Goal: Task Accomplishment & Management: Complete application form

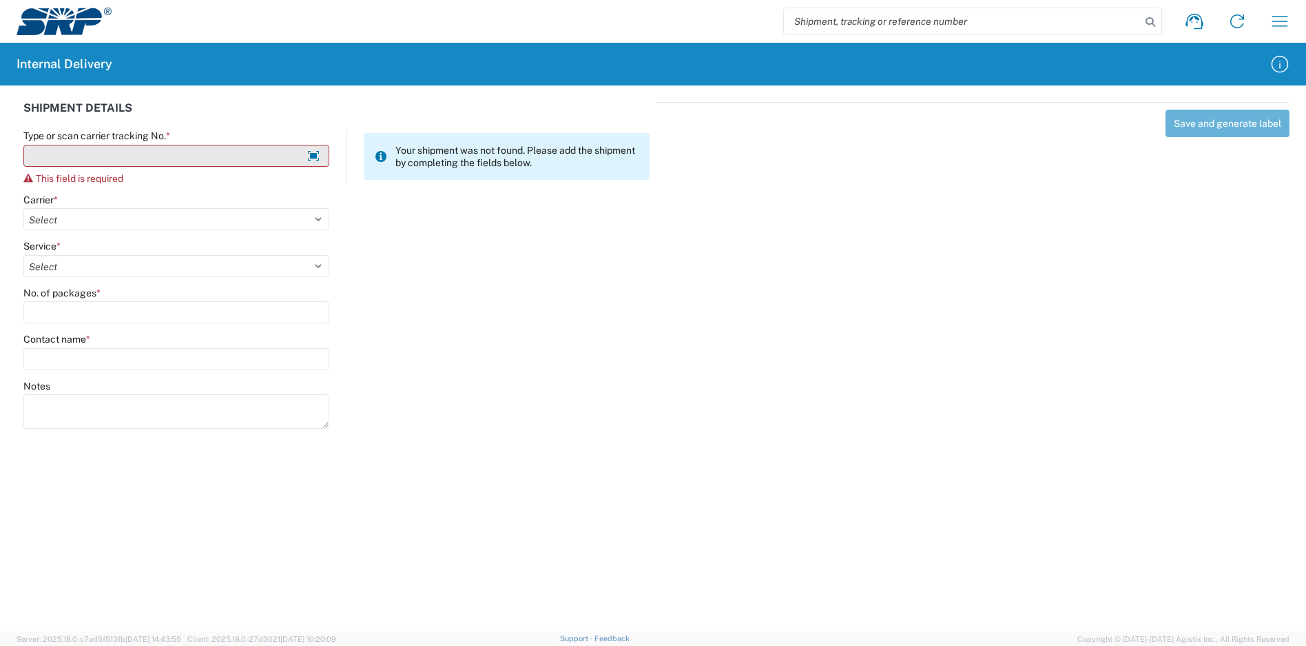
click at [119, 161] on input "Type or scan carrier tracking No. *" at bounding box center [176, 156] width 306 height 22
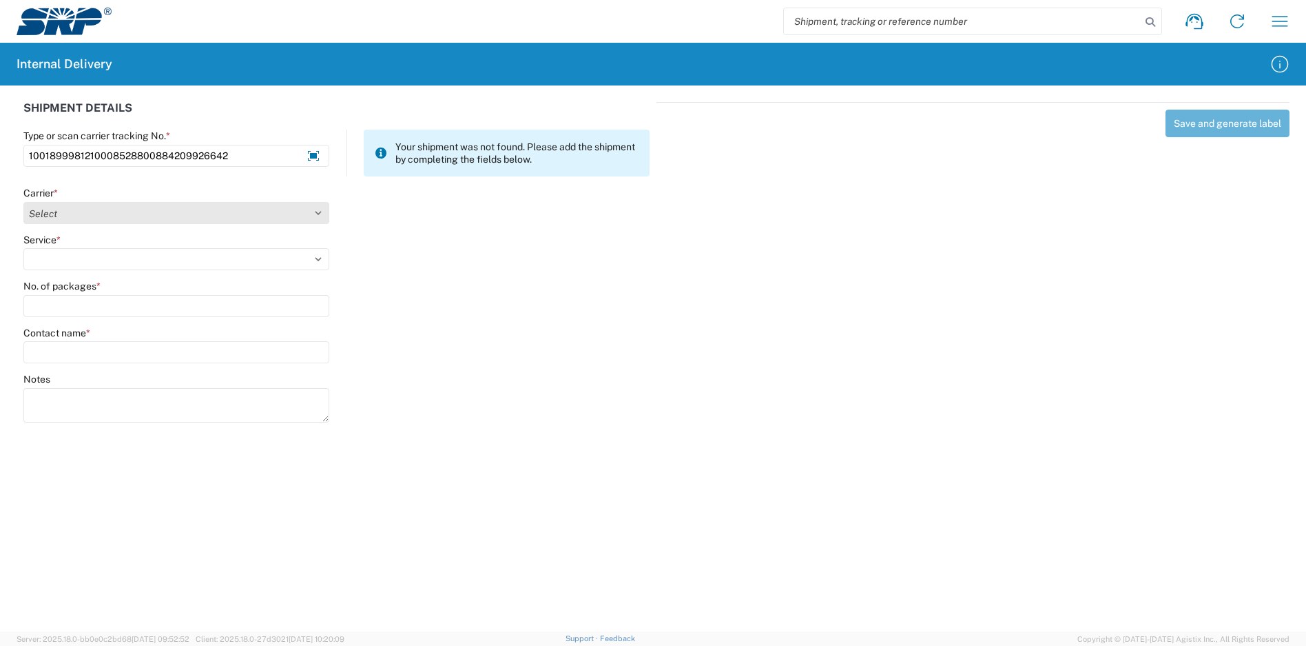
type input "1001899981210008528800884209926642"
click at [110, 213] on select "Select Amazon Logistics ATI Trucking BC Dimerco Logistics Empire Southwest FedE…" at bounding box center [176, 213] width 306 height 22
select select "5"
click at [23, 202] on select "Select Amazon Logistics ATI Trucking BC Dimerco Logistics Empire Southwest FedE…" at bounding box center [176, 213] width 306 height 22
click at [93, 259] on select "Select 1Day Freight 2Day 2Day AM 2Day AM One Rate 2Day Freight 2Day One Rate 3 …" at bounding box center [176, 259] width 306 height 22
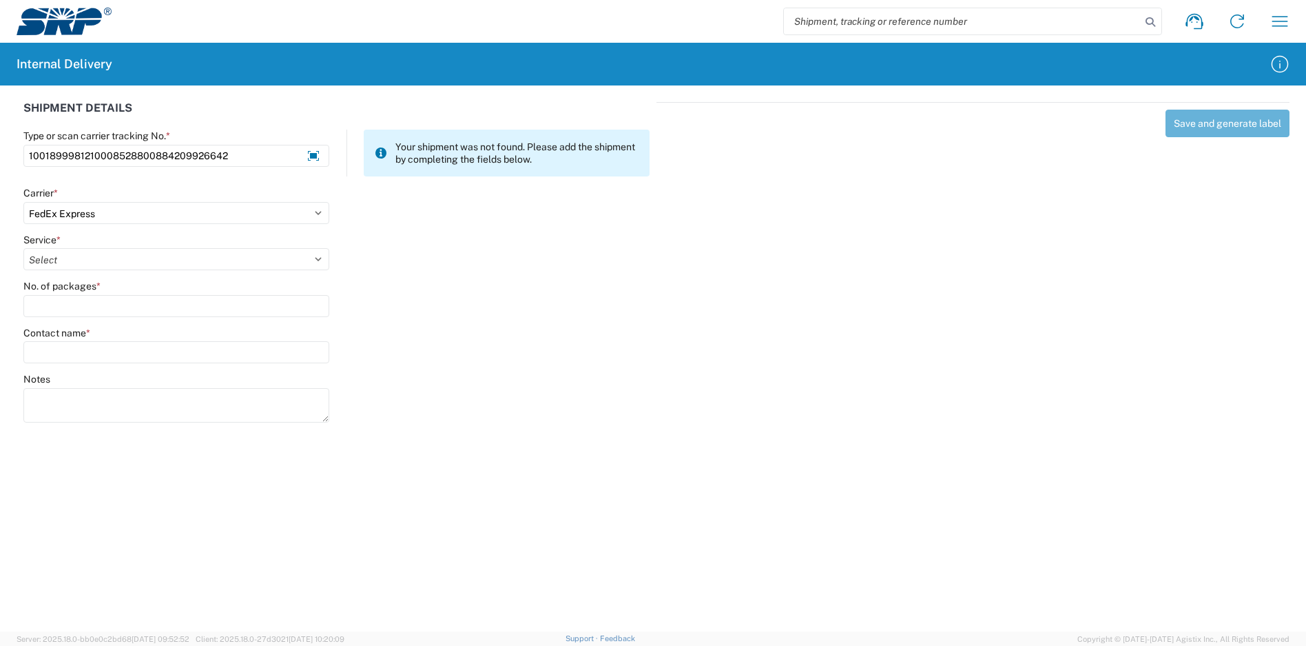
select select "8"
click at [23, 248] on select "Select 1Day Freight 2Day 2Day AM 2Day AM One Rate 2Day Freight 2Day One Rate 3 …" at bounding box center [176, 259] width 306 height 22
click at [88, 297] on input "No. of packages *" at bounding box center [176, 306] width 306 height 22
type input "1"
click at [113, 356] on input "Contact name *" at bounding box center [176, 352] width 306 height 22
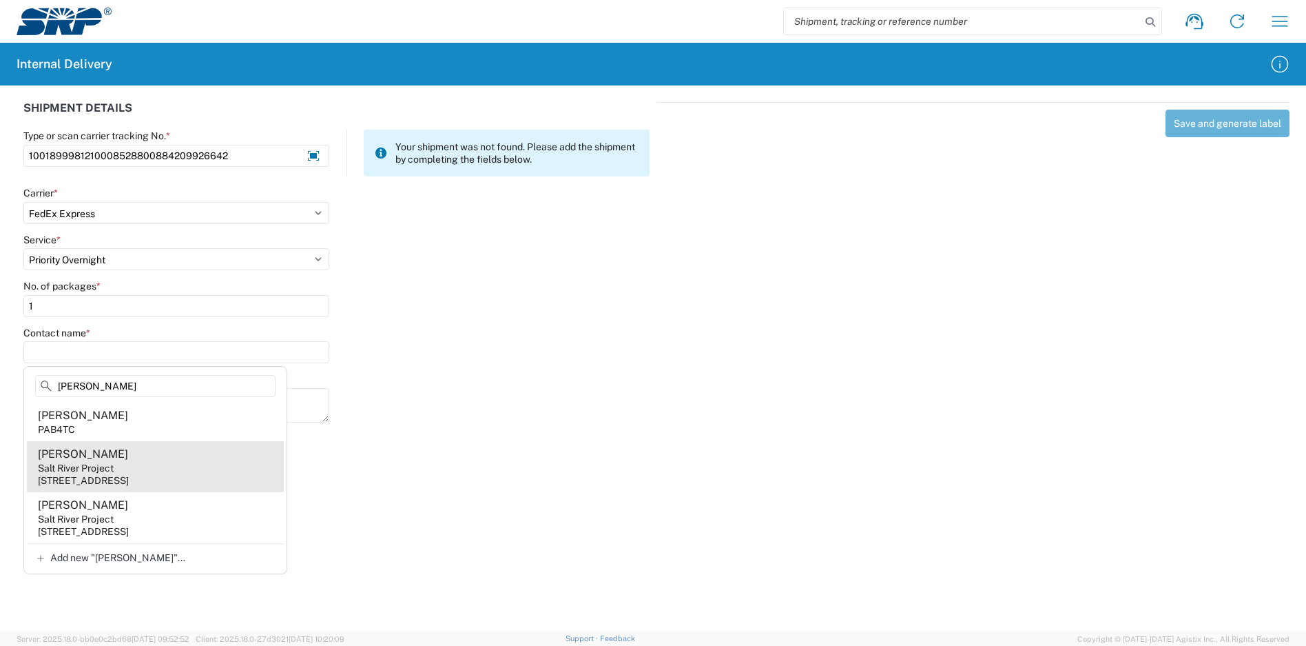
type input "bock"
click at [183, 462] on agx-address-suggestion-item "Kaye Bockmann Salt River Project 1500 N Mill Ave, PAB10W, Tempe, AZ, 85281, US" at bounding box center [155, 466] width 257 height 51
type input "Kaye Bockmann"
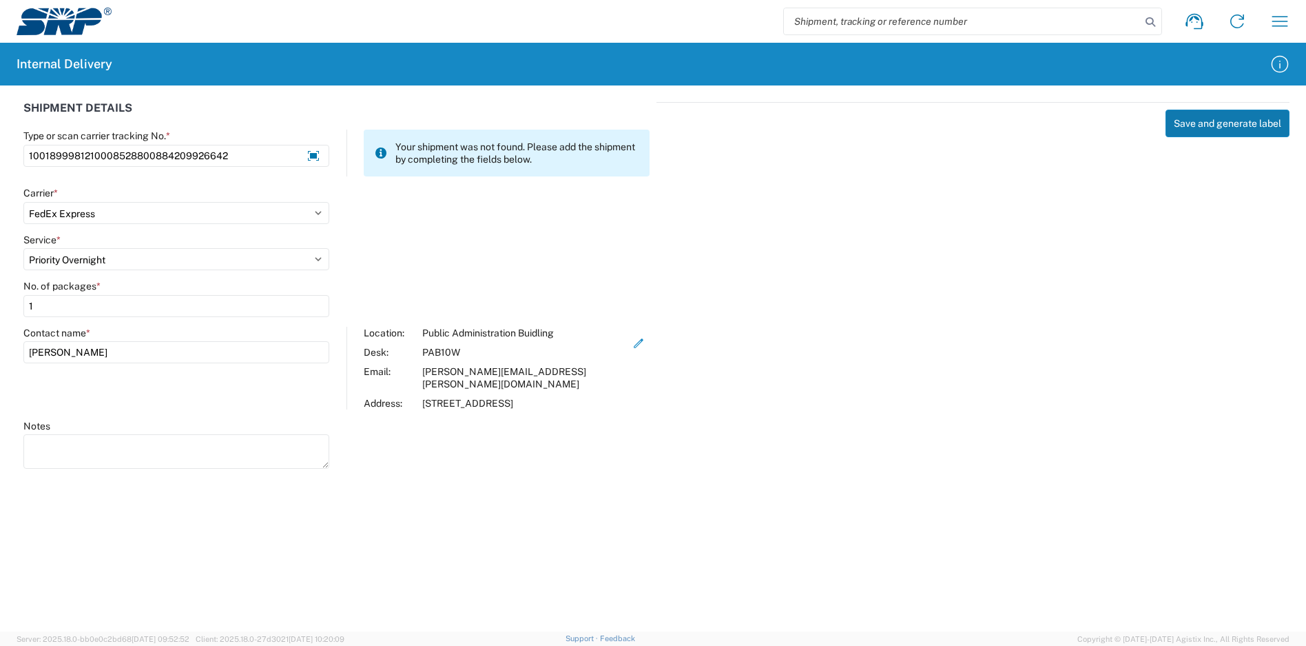
click at [1220, 115] on button "Save and generate label" at bounding box center [1228, 124] width 124 height 28
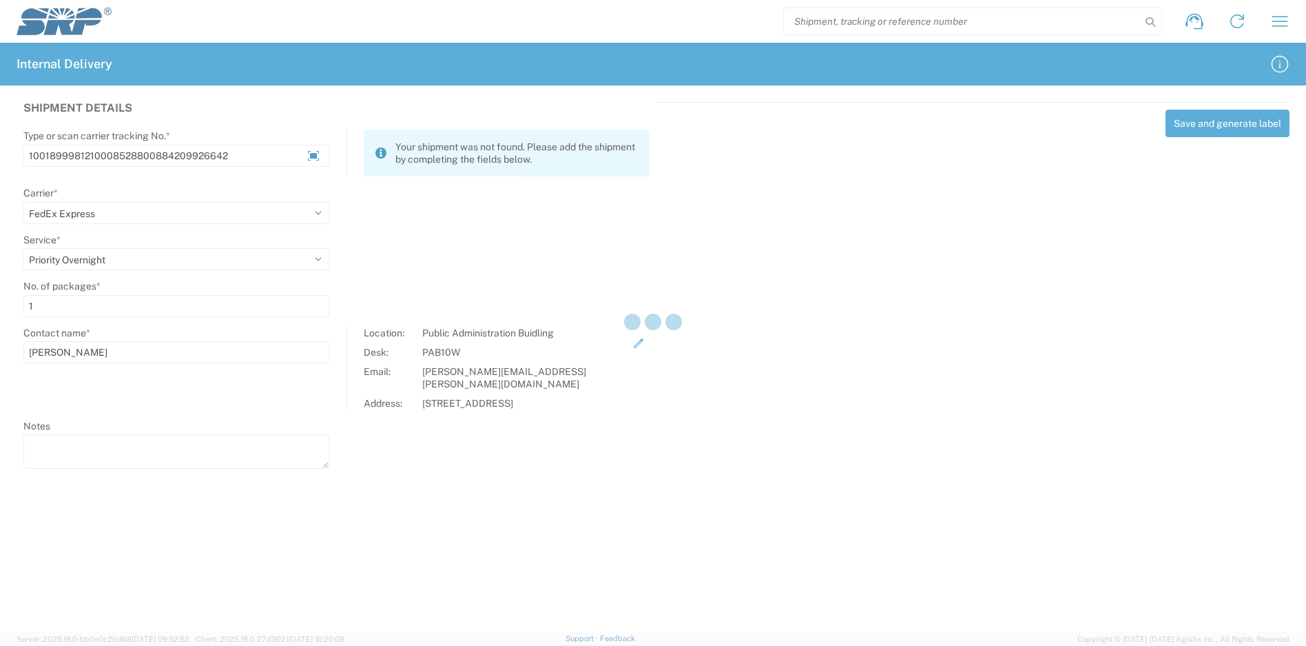
select select
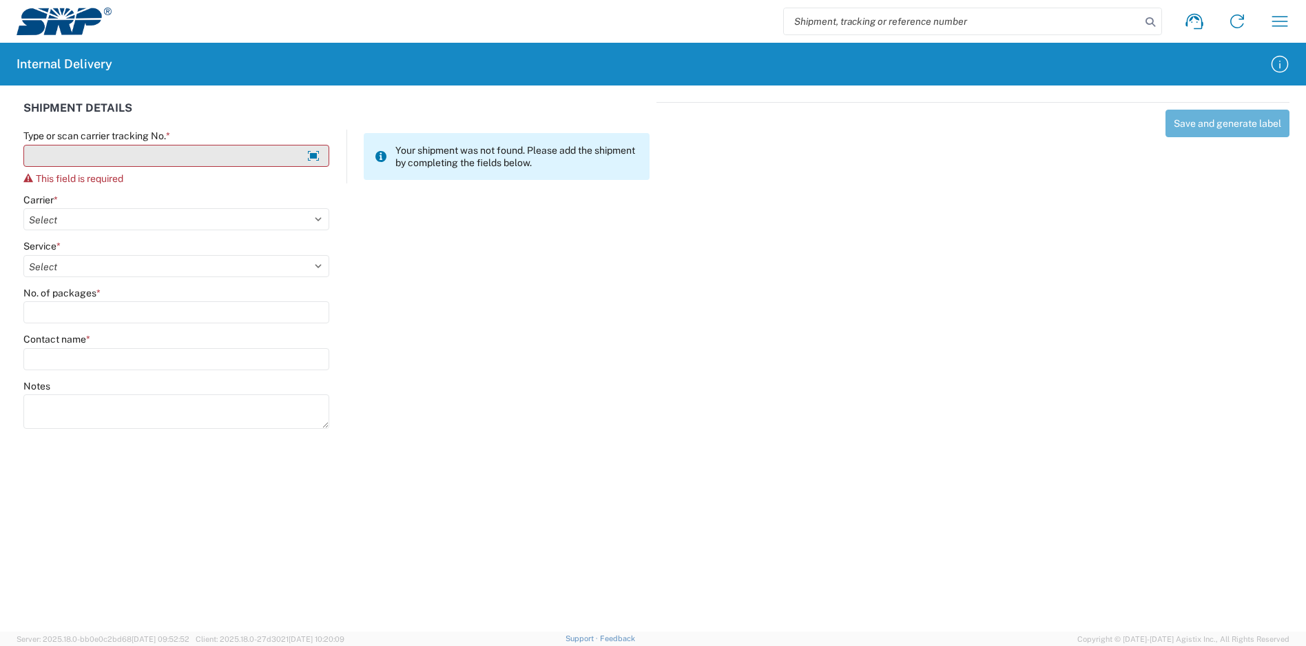
click at [196, 161] on input "Type or scan carrier tracking No. *" at bounding box center [176, 156] width 306 height 22
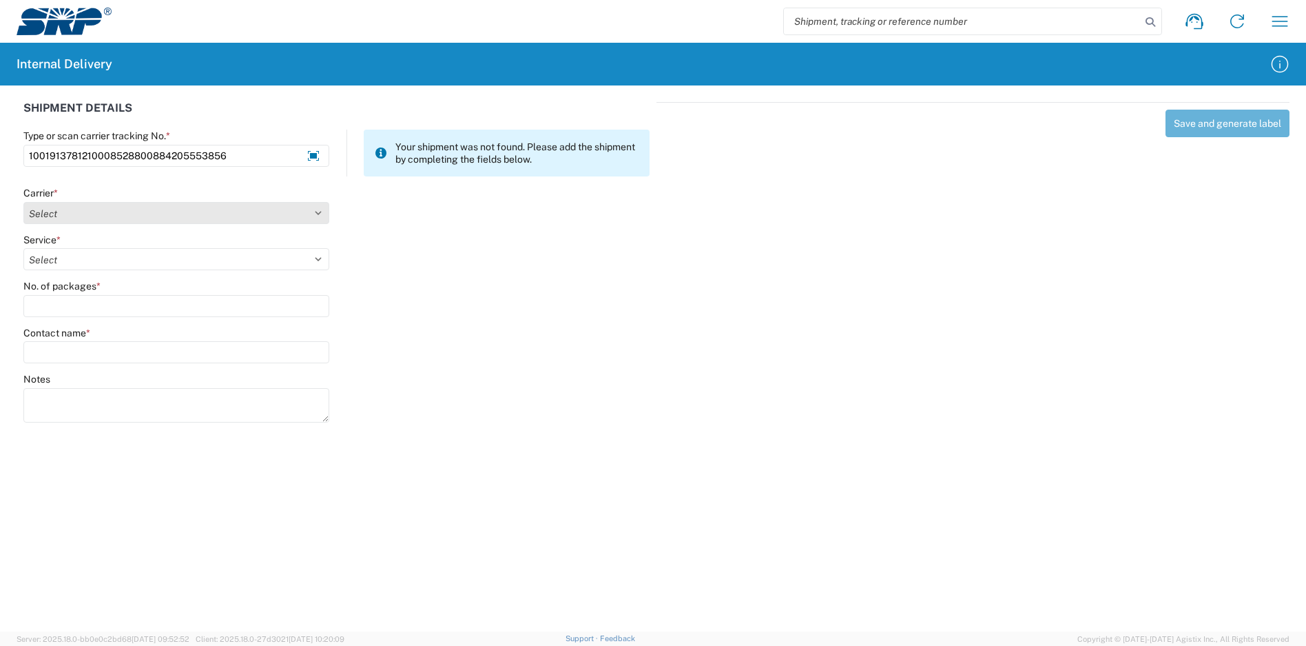
type input "1001913781210008528800884205553856"
click at [145, 213] on select "Select Amazon Logistics ATI Trucking BC Dimerco Logistics Empire Southwest FedE…" at bounding box center [176, 213] width 306 height 22
click at [23, 202] on select "Select Amazon Logistics ATI Trucking BC Dimerco Logistics Empire Southwest FedE…" at bounding box center [176, 213] width 306 height 22
drag, startPoint x: 331, startPoint y: 214, endPoint x: 318, endPoint y: 215, distance: 13.1
click at [329, 215] on agx-form-control-wrapper-v2 "Carrier * Select Amazon Logistics ATI Trucking BC Dimerco Logistics Empire Sout…" at bounding box center [177, 210] width 320 height 47
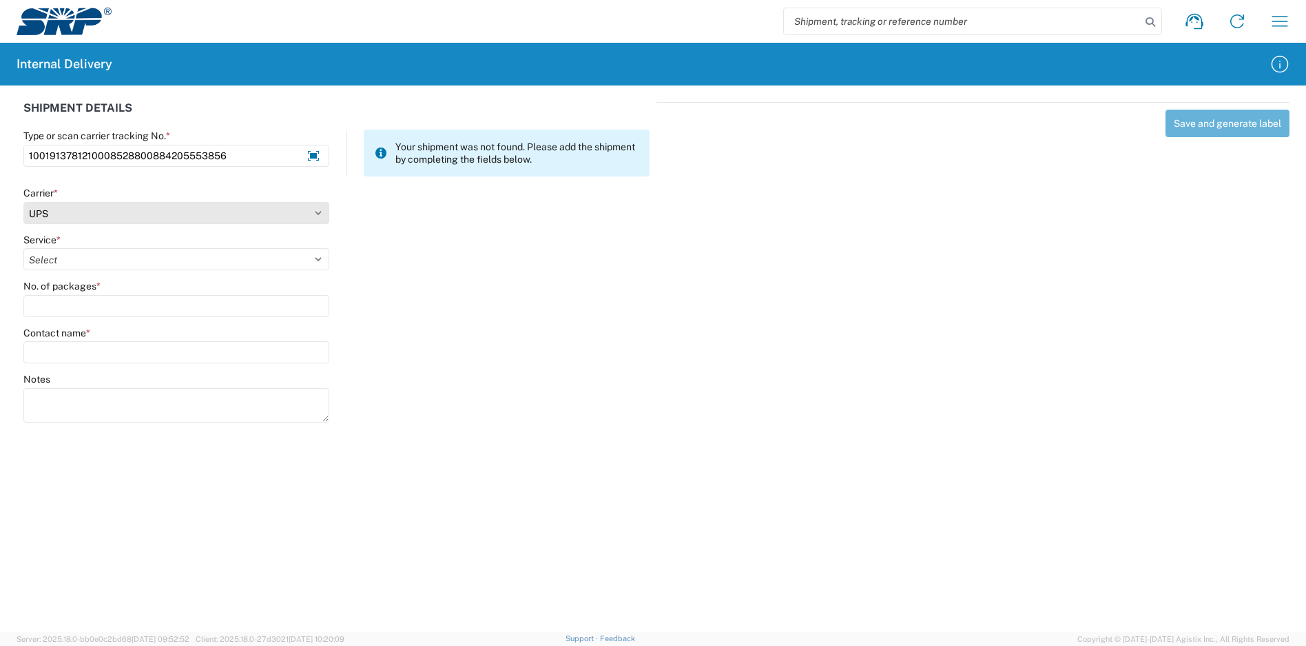
click at [317, 214] on select "Select Amazon Logistics ATI Trucking BC Dimerco Logistics Empire Southwest FedE…" at bounding box center [176, 213] width 306 height 22
select select "5"
click at [23, 202] on select "Select Amazon Logistics ATI Trucking BC Dimerco Logistics Empire Southwest FedE…" at bounding box center [176, 213] width 306 height 22
click at [209, 263] on select "Select 1Day Freight 2Day 2Day AM 2Day AM One Rate 2Day Freight 2Day One Rate 3 …" at bounding box center [176, 259] width 306 height 22
select select "10"
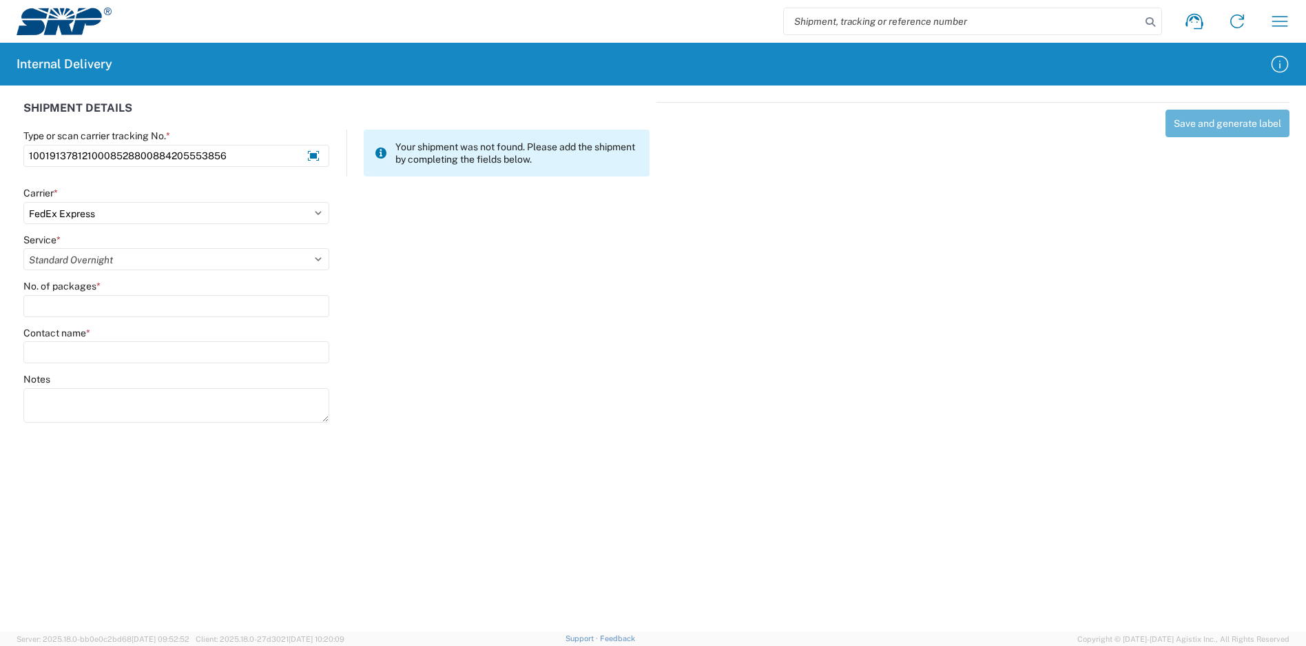
click at [23, 248] on select "Select 1Day Freight 2Day 2Day AM 2Day AM One Rate 2Day Freight 2Day One Rate 3 …" at bounding box center [176, 259] width 306 height 22
click at [99, 296] on input "No. of packages *" at bounding box center [176, 306] width 306 height 22
type input "1"
click at [116, 356] on input "Contact name *" at bounding box center [176, 352] width 306 height 22
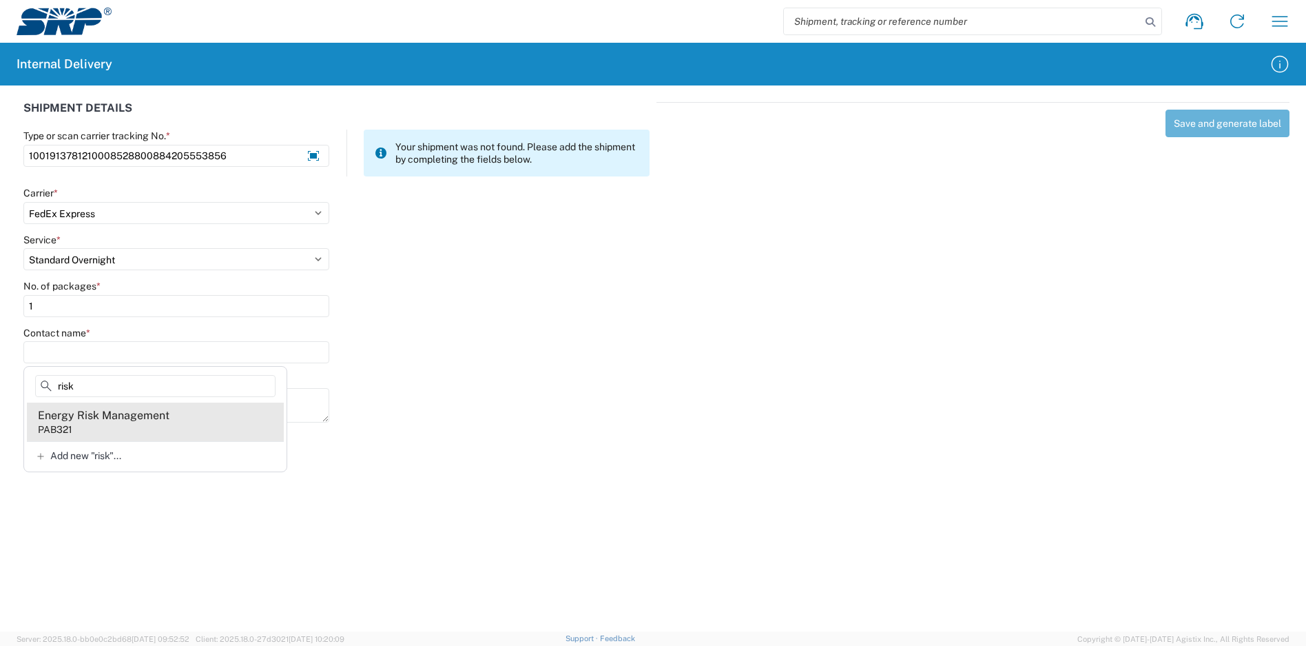
type input "risk"
click at [123, 417] on div "Energy Risk Management" at bounding box center [104, 415] width 132 height 15
type input "Energy Risk Management"
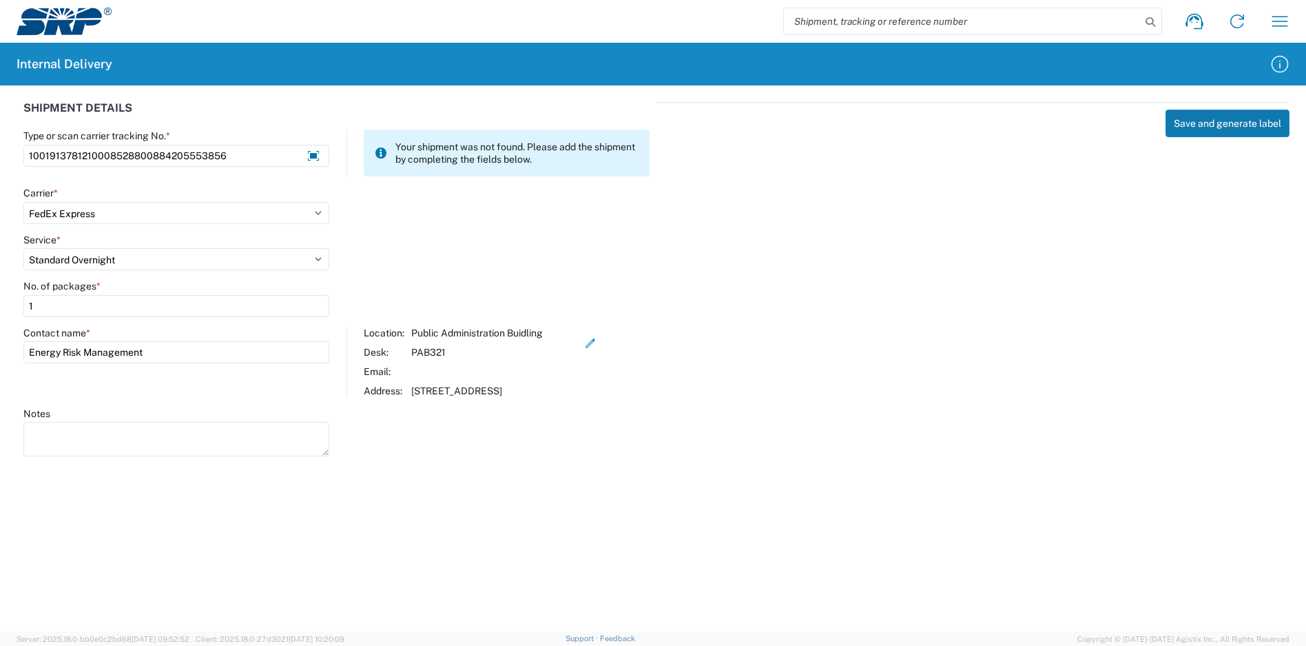
click at [1236, 123] on button "Save and generate label" at bounding box center [1228, 124] width 124 height 28
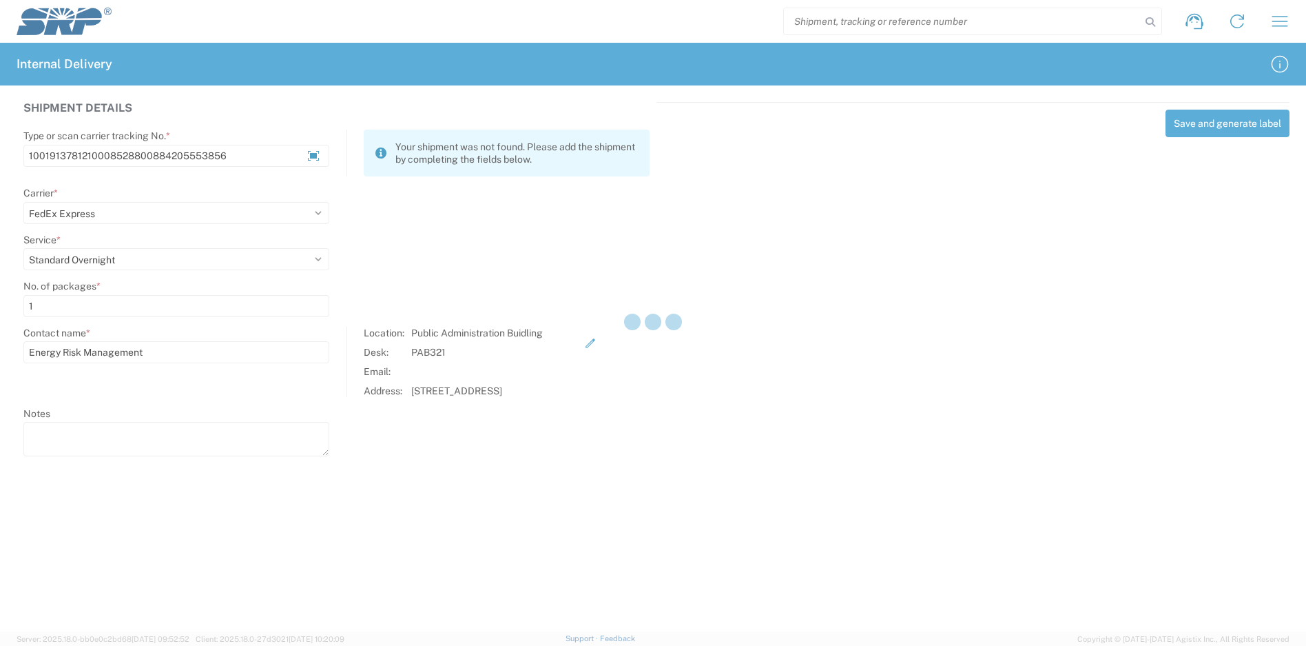
select select
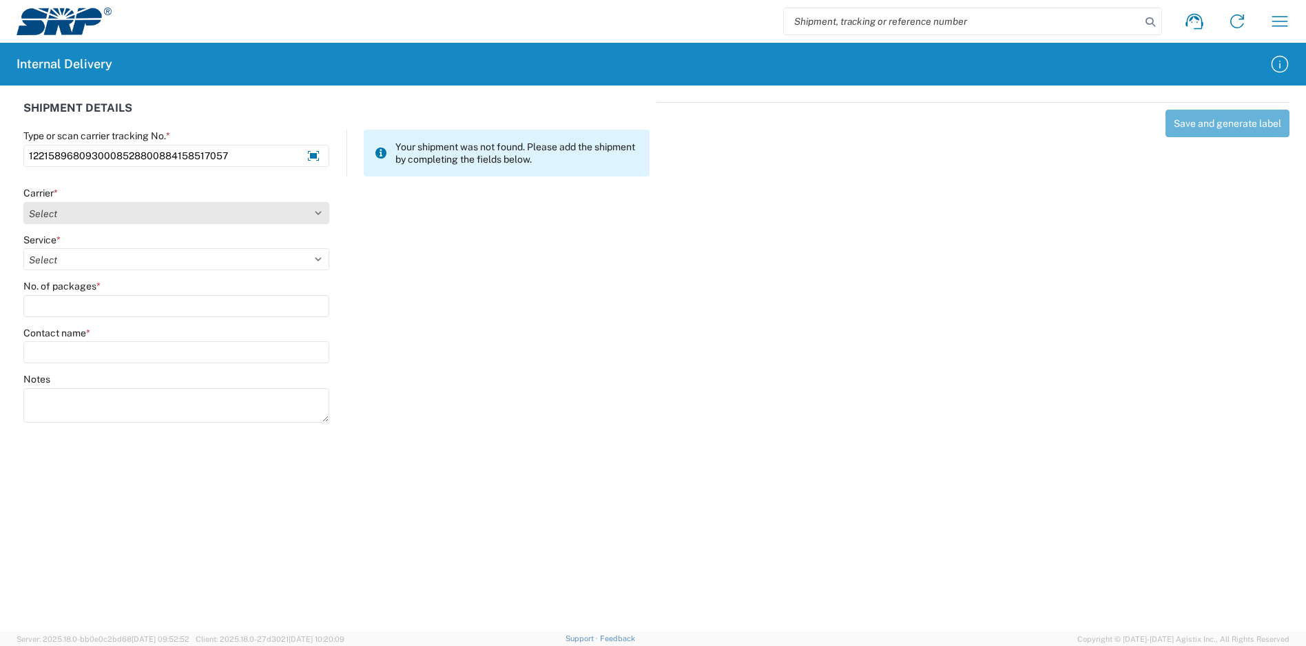
type input "1221589680930008528800884158517057"
click at [183, 214] on select "Select Amazon Logistics ATI Trucking BC Dimerco Logistics Empire Southwest FedE…" at bounding box center [176, 213] width 306 height 22
select select "5"
click at [23, 202] on select "Select Amazon Logistics ATI Trucking BC Dimerco Logistics Empire Southwest FedE…" at bounding box center [176, 213] width 306 height 22
select select "7"
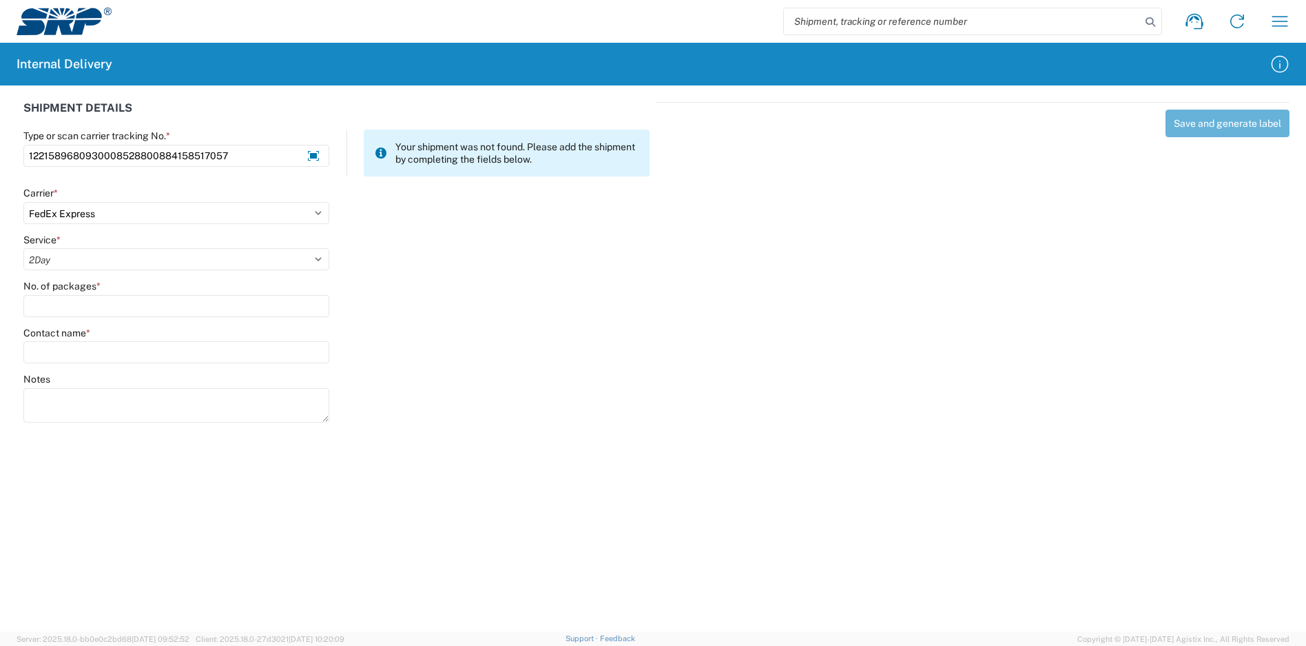
click at [23, 248] on select "Select 1Day Freight 2Day 2Day AM 2Day AM One Rate 2Day Freight 2Day One Rate 3 …" at bounding box center [176, 259] width 306 height 22
click at [57, 307] on input "No. of packages *" at bounding box center [176, 306] width 306 height 22
type input "1"
click at [79, 339] on div "Contact name *" at bounding box center [176, 345] width 306 height 37
drag, startPoint x: 79, startPoint y: 339, endPoint x: 80, endPoint y: 353, distance: 13.9
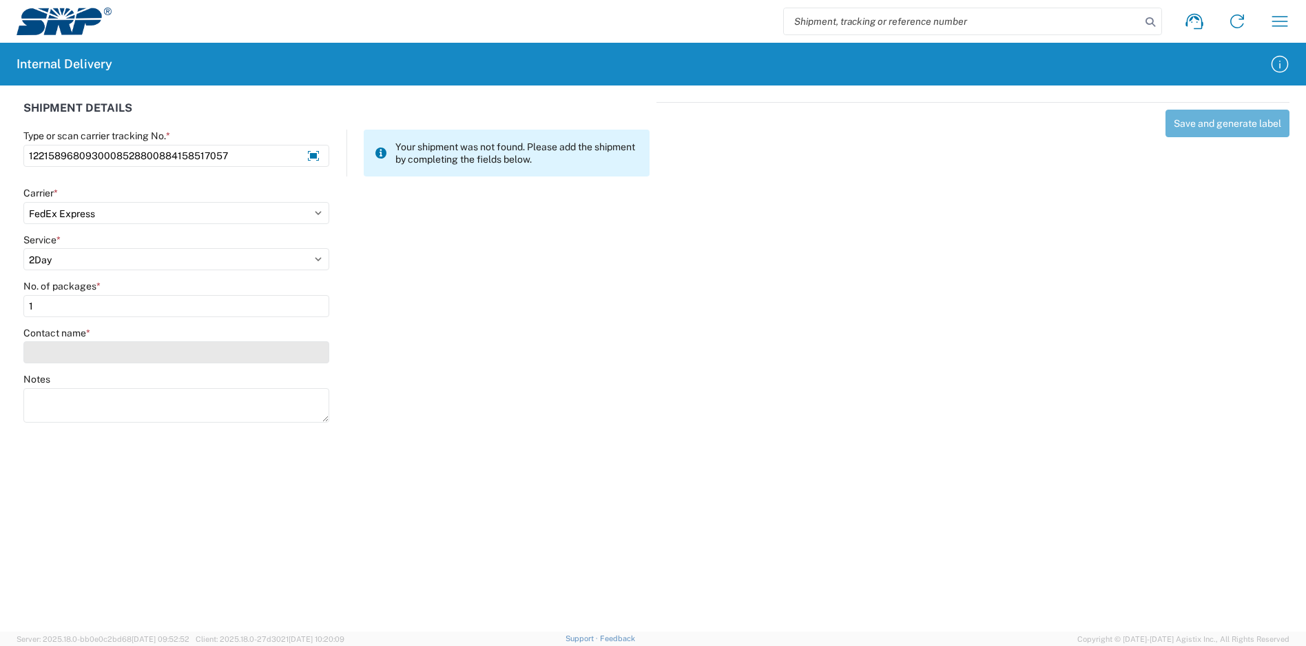
click at [80, 353] on input "Contact name *" at bounding box center [176, 352] width 306 height 22
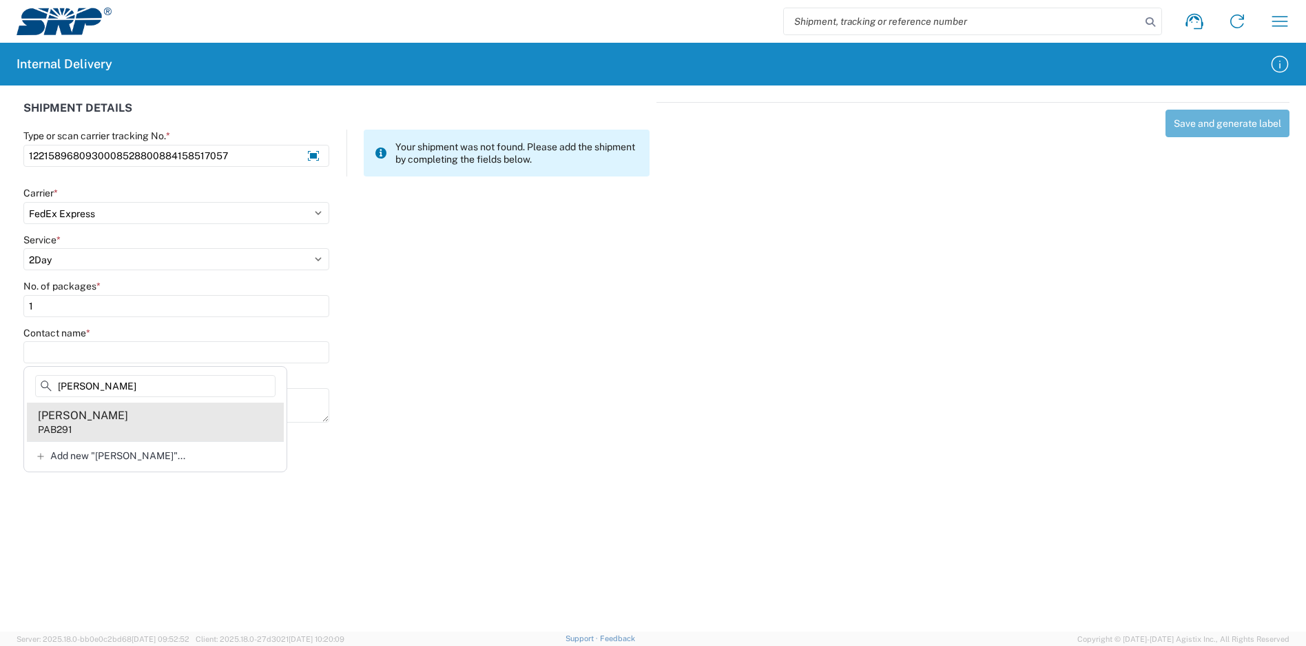
type input "richwine"
click at [88, 420] on div "Megan Richwine" at bounding box center [83, 415] width 90 height 15
type input "Megan Richwine"
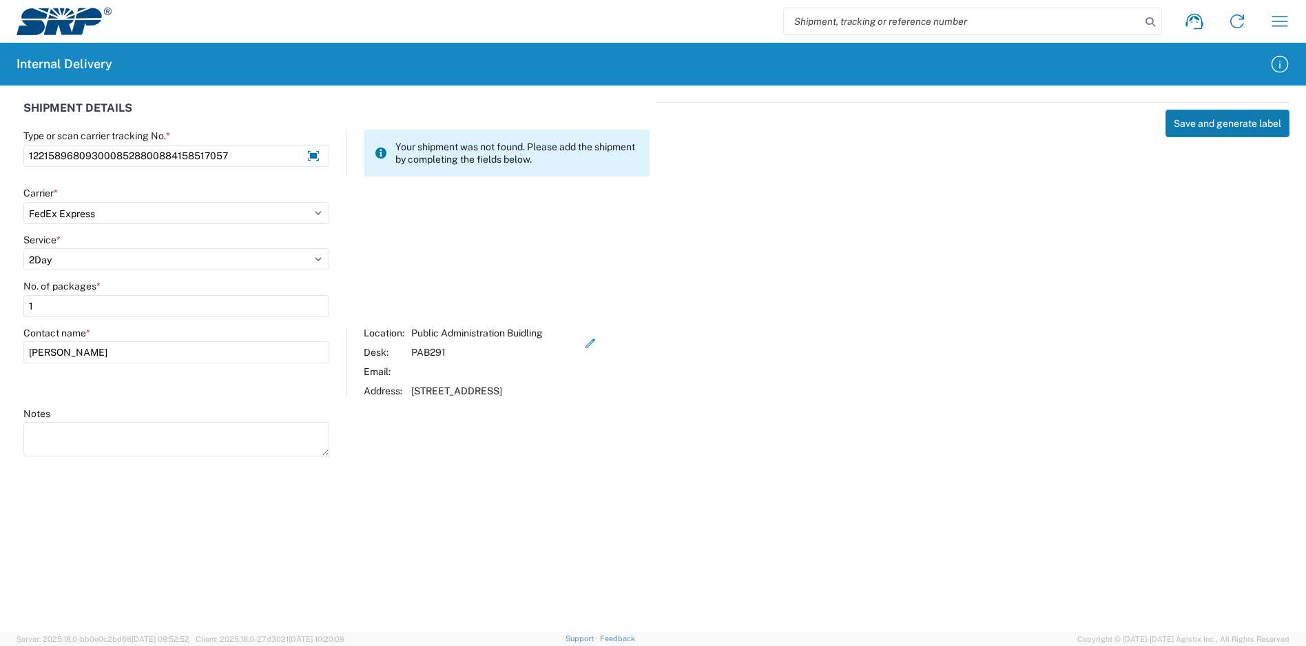
click at [1198, 127] on button "Save and generate label" at bounding box center [1228, 124] width 124 height 28
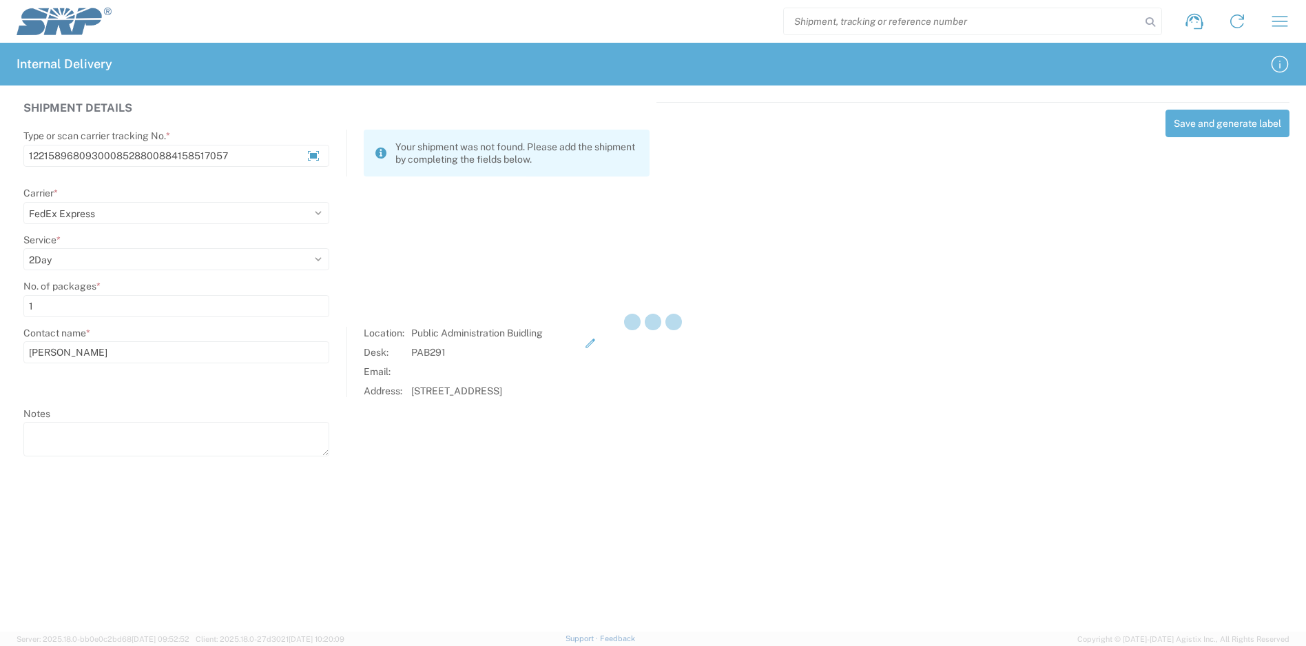
select select
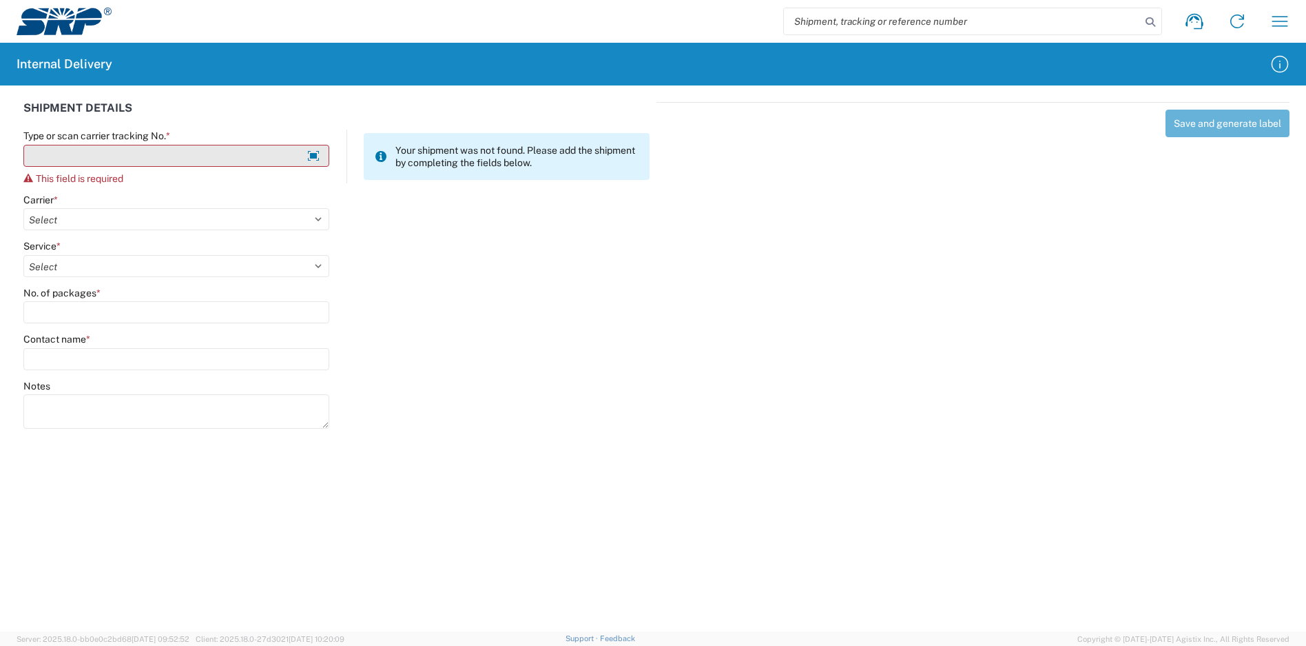
click at [152, 147] on input "Type or scan carrier tracking No. *" at bounding box center [176, 156] width 306 height 22
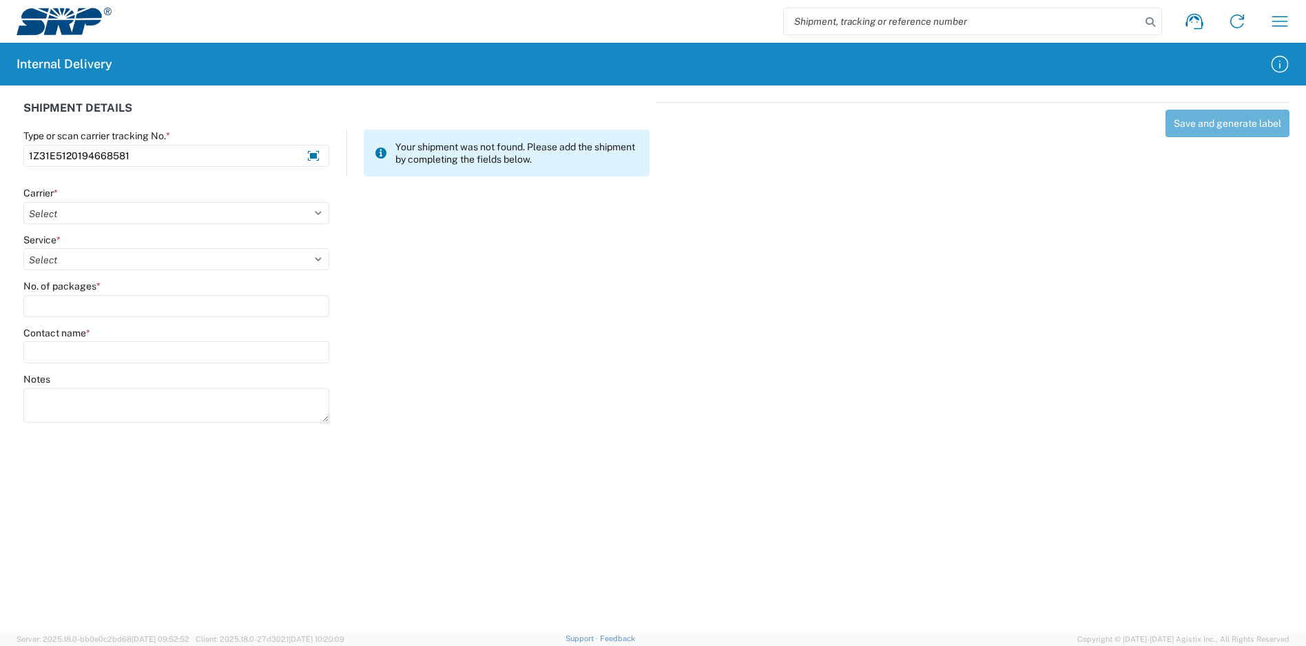
type input "1Z31E5120194668581"
click at [59, 224] on agx-form-control-wrapper-v2 "Carrier * Select Amazon Logistics ATI Trucking BC Dimerco Logistics Empire Sout…" at bounding box center [177, 210] width 320 height 47
click at [66, 218] on select "Select Amazon Logistics ATI Trucking BC Dimerco Logistics Empire Southwest FedE…" at bounding box center [176, 213] width 306 height 22
select select "12"
click at [23, 202] on select "Select Amazon Logistics ATI Trucking BC Dimerco Logistics Empire Southwest FedE…" at bounding box center [176, 213] width 306 height 22
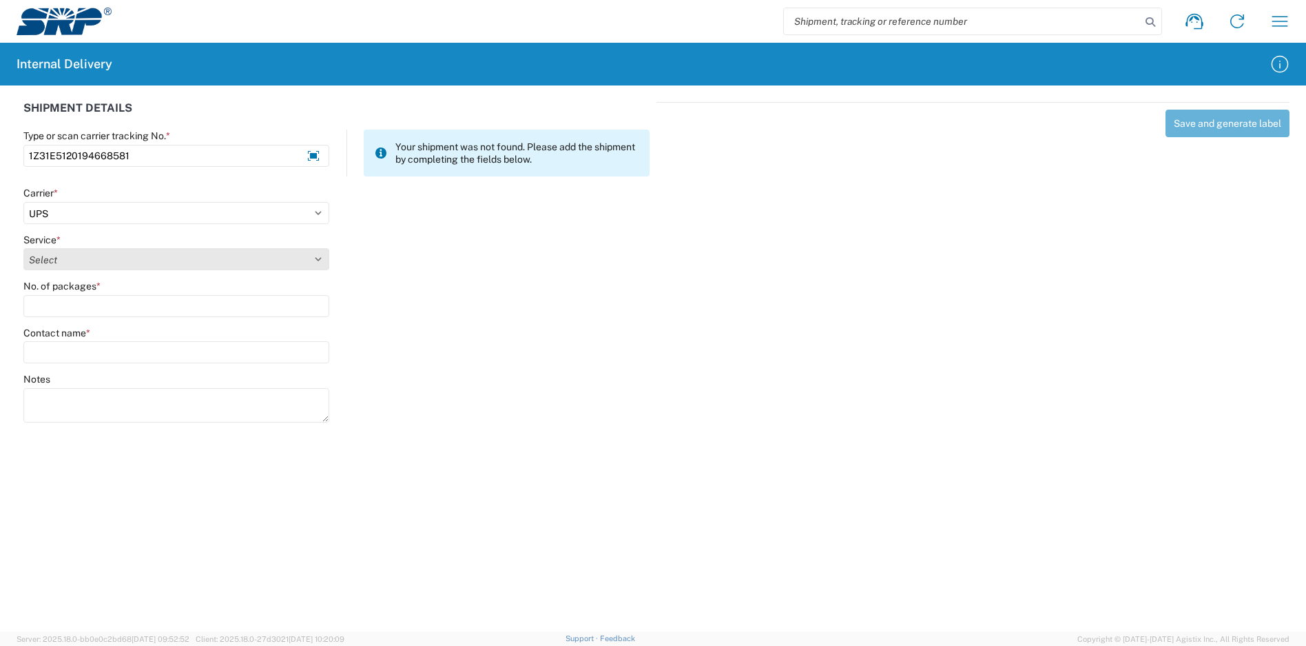
click at [110, 258] on select "Select 2nd Day Air 2nd Day Air A.M. 3 Day Select Basic BOUND PRINTED MATTER, UP…" at bounding box center [176, 259] width 306 height 22
select select "48"
click at [23, 248] on select "Select 2nd Day Air 2nd Day Air A.M. 3 Day Select Basic BOUND PRINTED MATTER, UP…" at bounding box center [176, 259] width 306 height 22
click at [95, 317] on agx-form-control-wrapper-v2 "No. of packages *" at bounding box center [177, 303] width 320 height 47
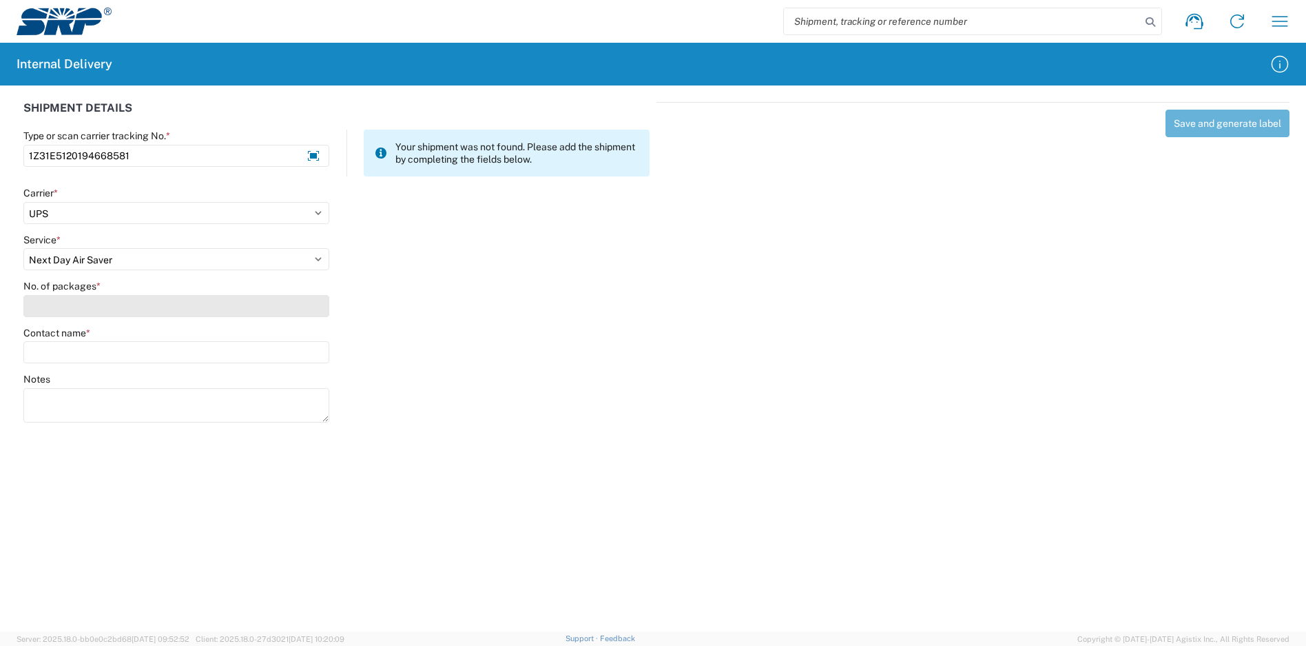
click at [95, 312] on input "No. of packages *" at bounding box center [176, 306] width 306 height 22
type input "1"
click at [100, 310] on input "1" at bounding box center [176, 306] width 306 height 22
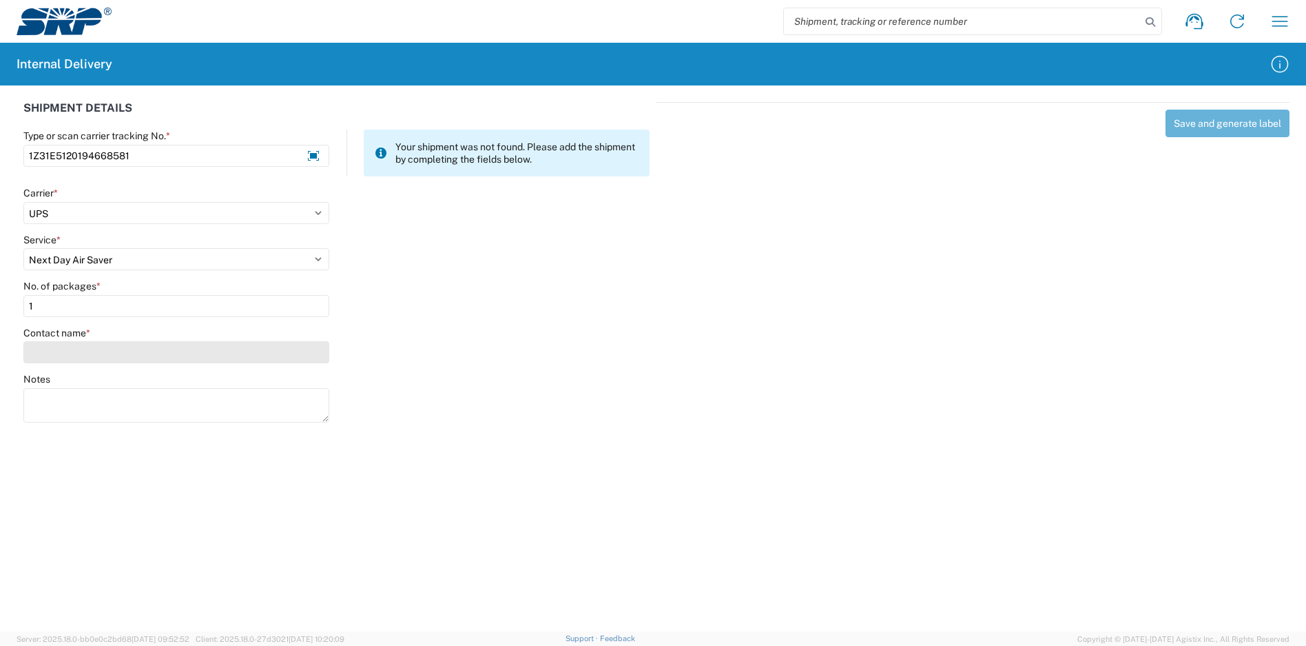
type input "1"
click at [85, 352] on input "Contact name *" at bounding box center [176, 352] width 306 height 22
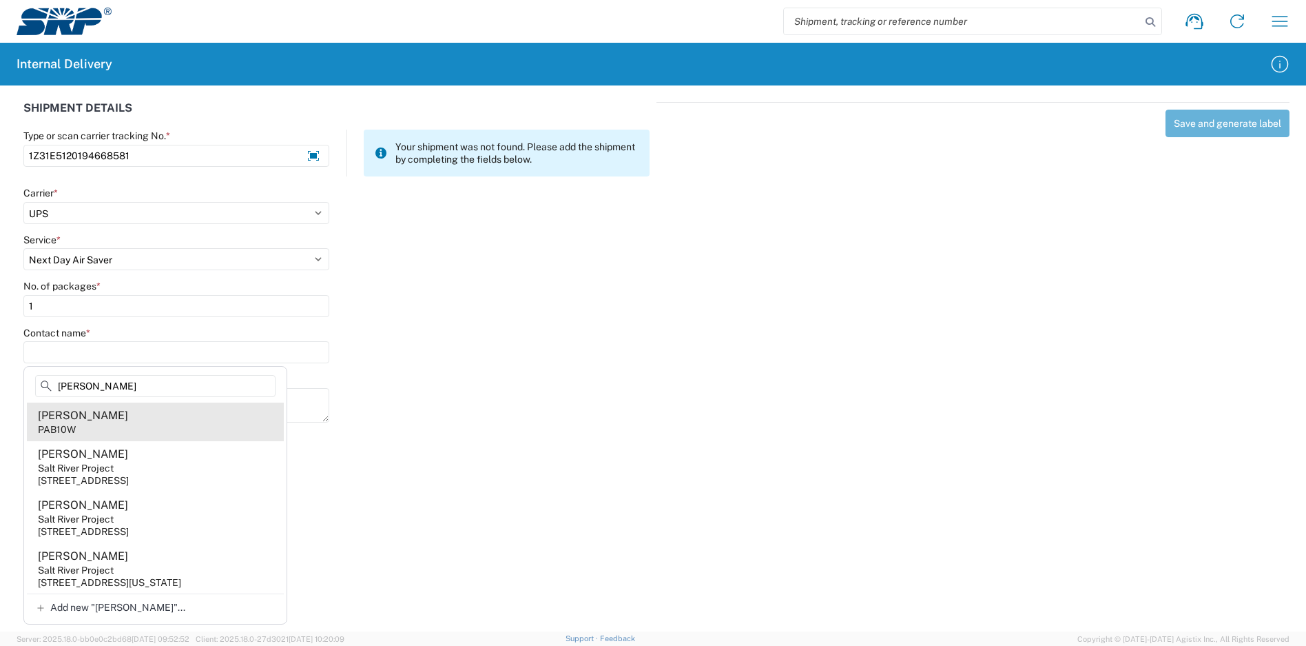
type input "mendoza"
click at [185, 420] on agx-address-suggestion-item "Jeannie Mendoza PAB10W" at bounding box center [155, 421] width 257 height 39
type input "Jeannie Mendoza"
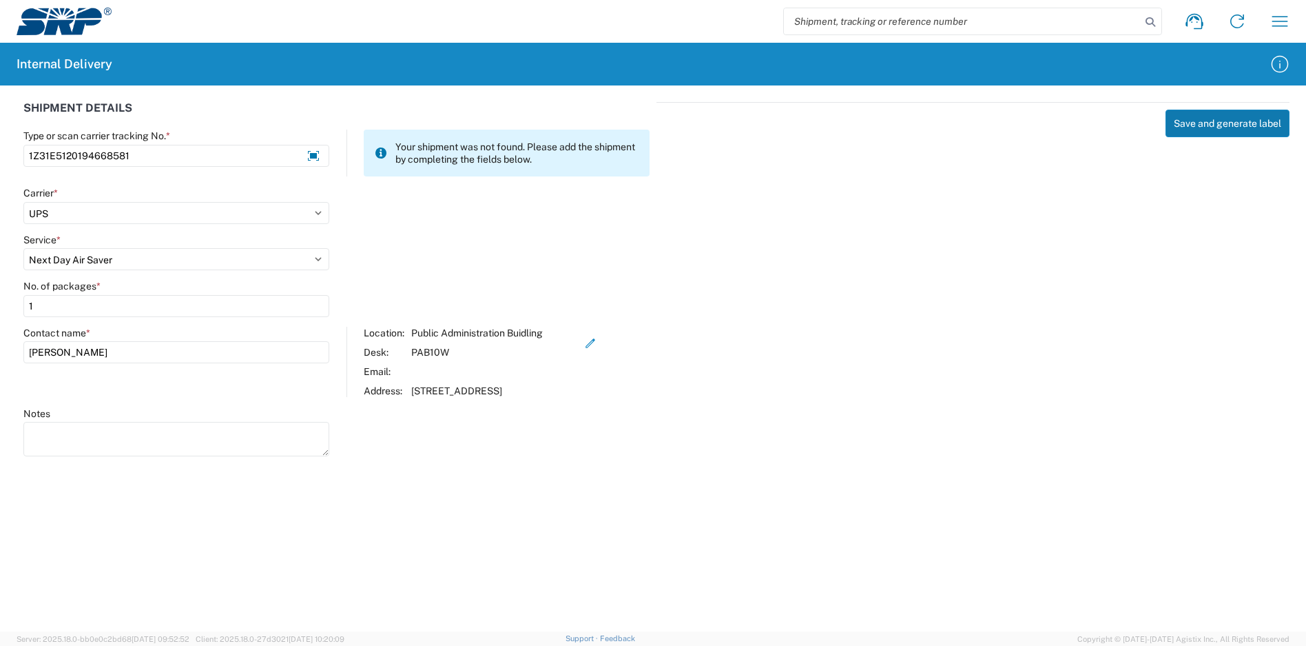
click at [1222, 123] on button "Save and generate label" at bounding box center [1228, 124] width 124 height 28
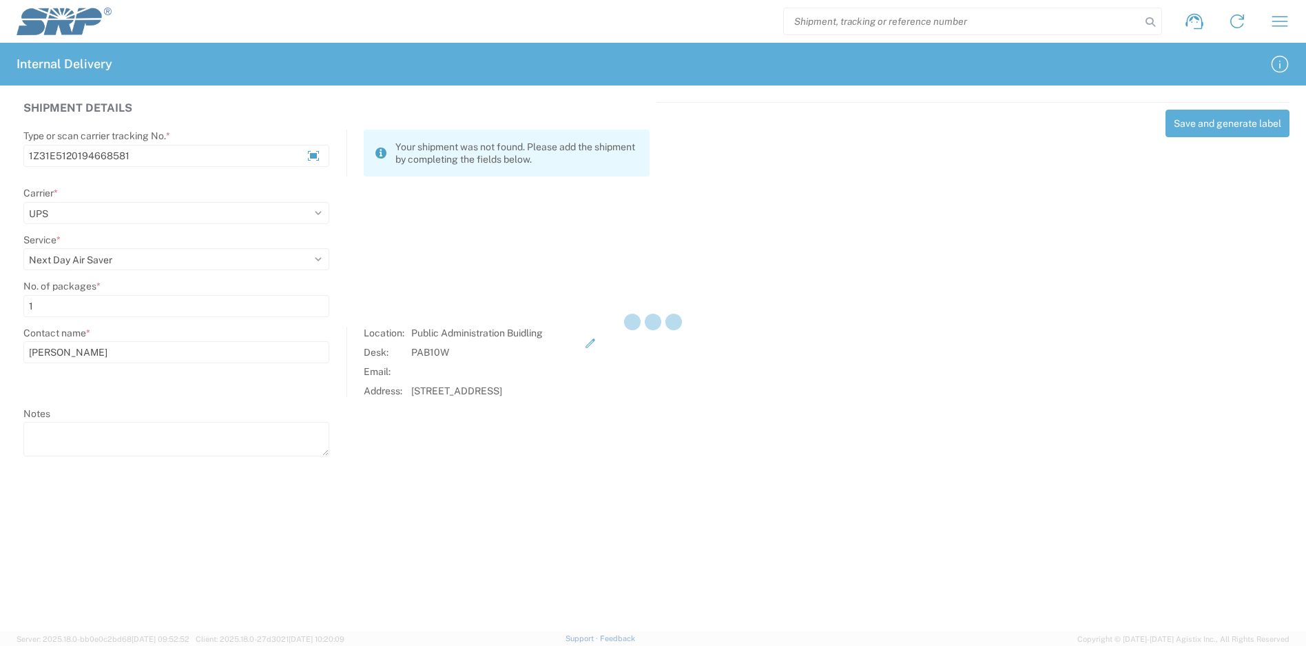
select select
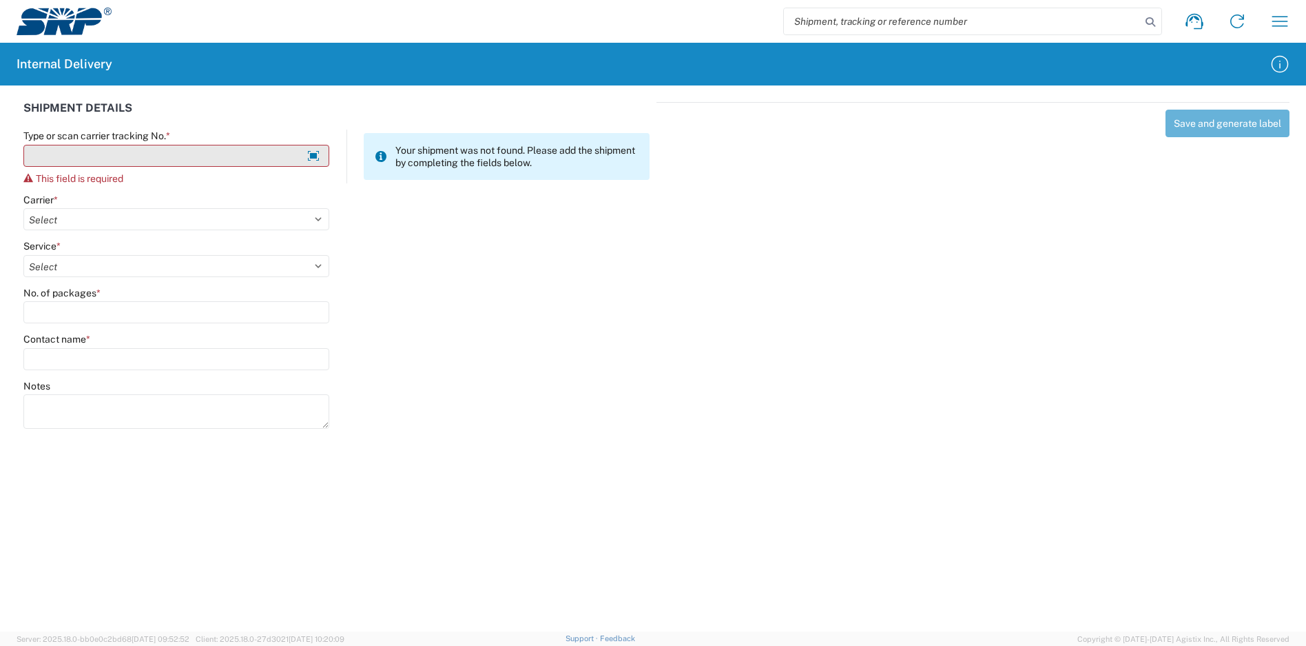
click at [213, 143] on div "Type or scan carrier tracking No. * This field is required" at bounding box center [176, 157] width 306 height 54
click at [211, 150] on input "Type or scan carrier tracking No. *" at bounding box center [176, 156] width 306 height 22
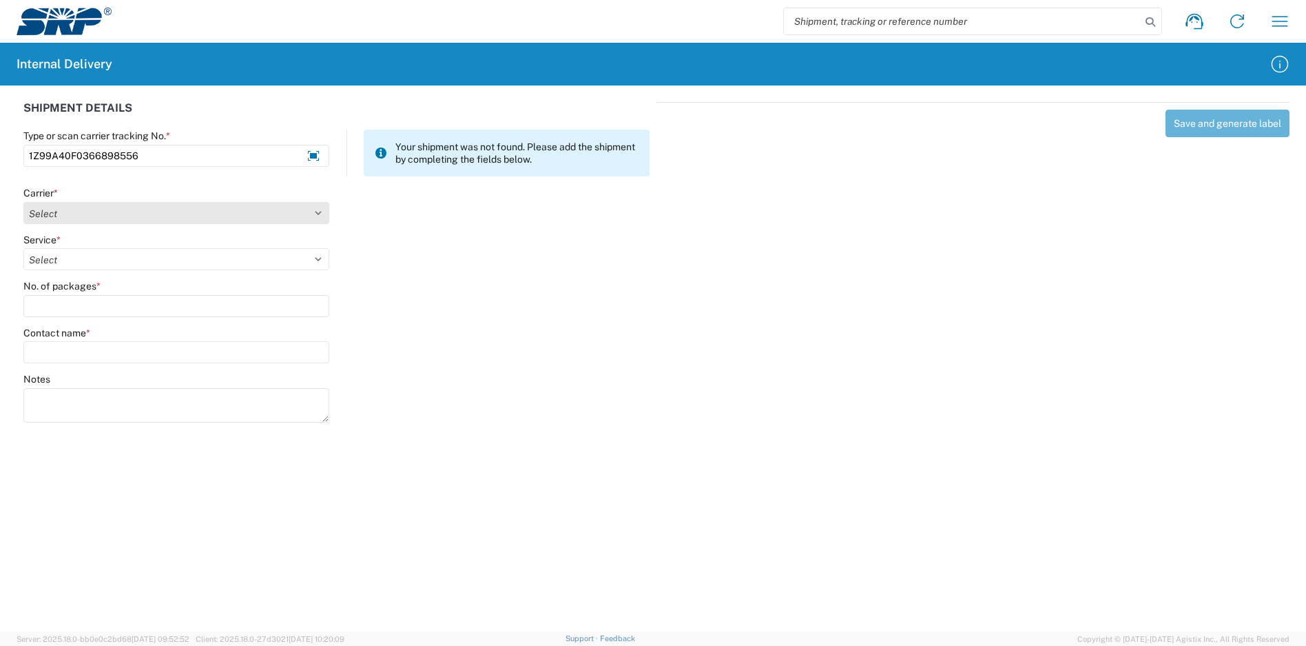
type input "1Z99A40F0366898556"
click at [157, 218] on select "Select Amazon Logistics ATI Trucking BC Dimerco Logistics Empire Southwest FedE…" at bounding box center [176, 213] width 306 height 22
select select "12"
click at [23, 202] on select "Select Amazon Logistics ATI Trucking BC Dimerco Logistics Empire Southwest FedE…" at bounding box center [176, 213] width 306 height 22
click at [111, 265] on select "Select 2nd Day Air 2nd Day Air A.M. 3 Day Select Basic BOUND PRINTED MATTER, UP…" at bounding box center [176, 259] width 306 height 22
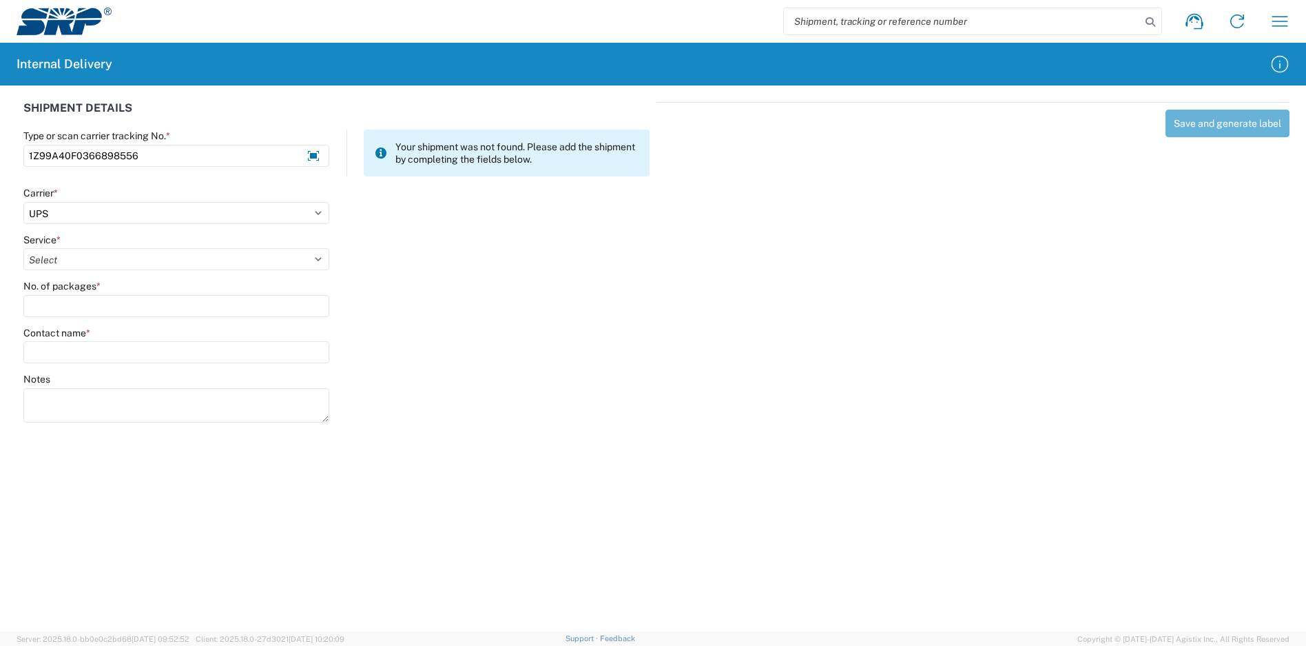
select select "43"
click at [23, 248] on select "Select 2nd Day Air 2nd Day Air A.M. 3 Day Select Basic BOUND PRINTED MATTER, UP…" at bounding box center [176, 259] width 306 height 22
click at [101, 306] on input "No. of packages *" at bounding box center [176, 306] width 306 height 22
type input "1"
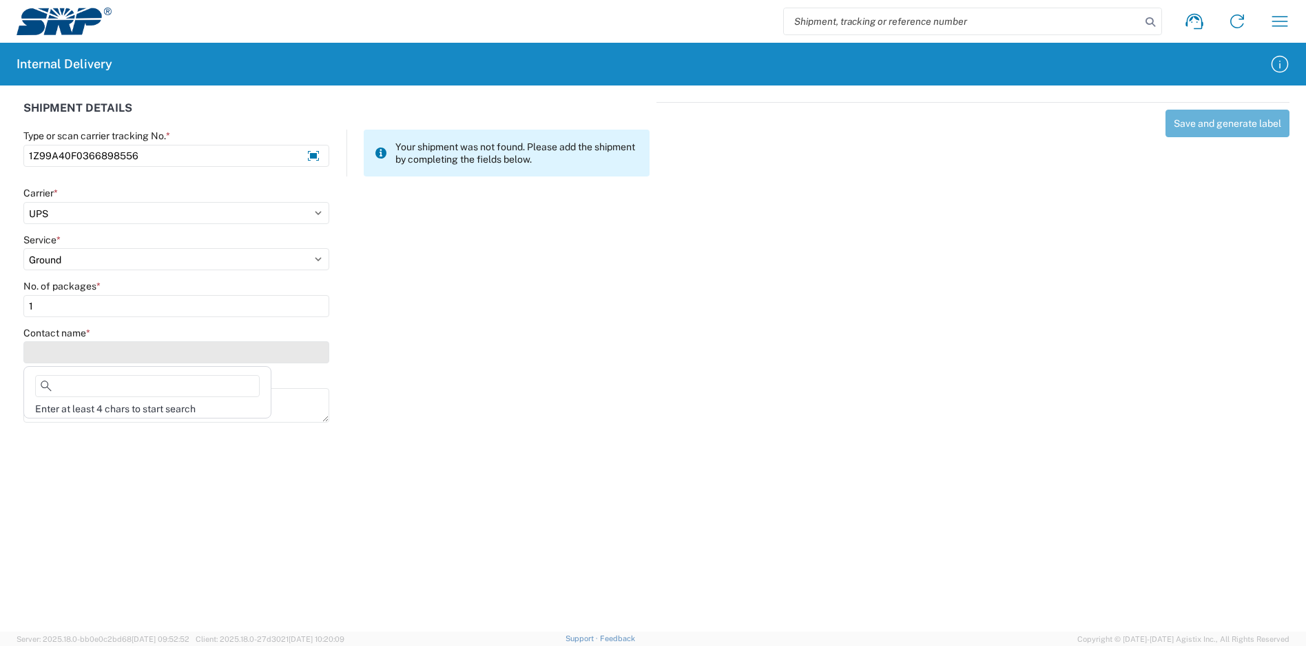
click at [96, 358] on input "Contact name *" at bounding box center [176, 352] width 306 height 22
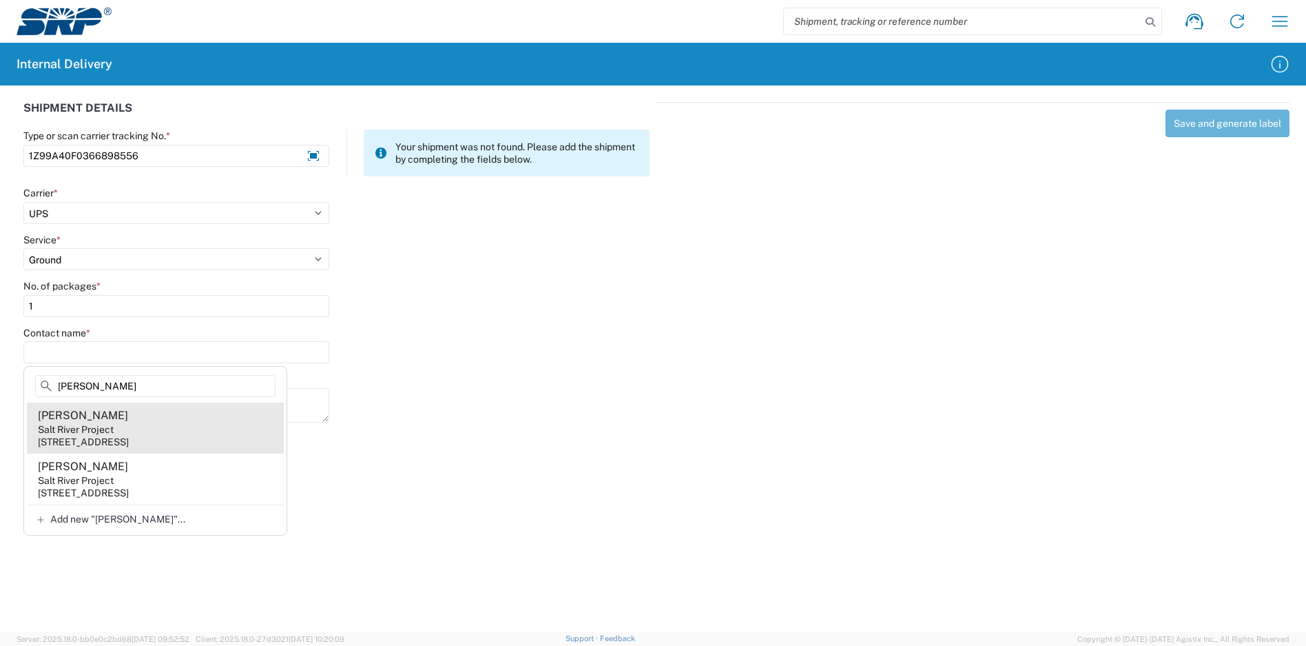
type input "demoss"
click at [151, 427] on agx-address-suggestion-item "Sherry DeMoss Salt River Project 7050 E University Dr, EVS111, Mesa, AZ, 85207,…" at bounding box center [155, 427] width 257 height 51
type input "Sherry DeMoss"
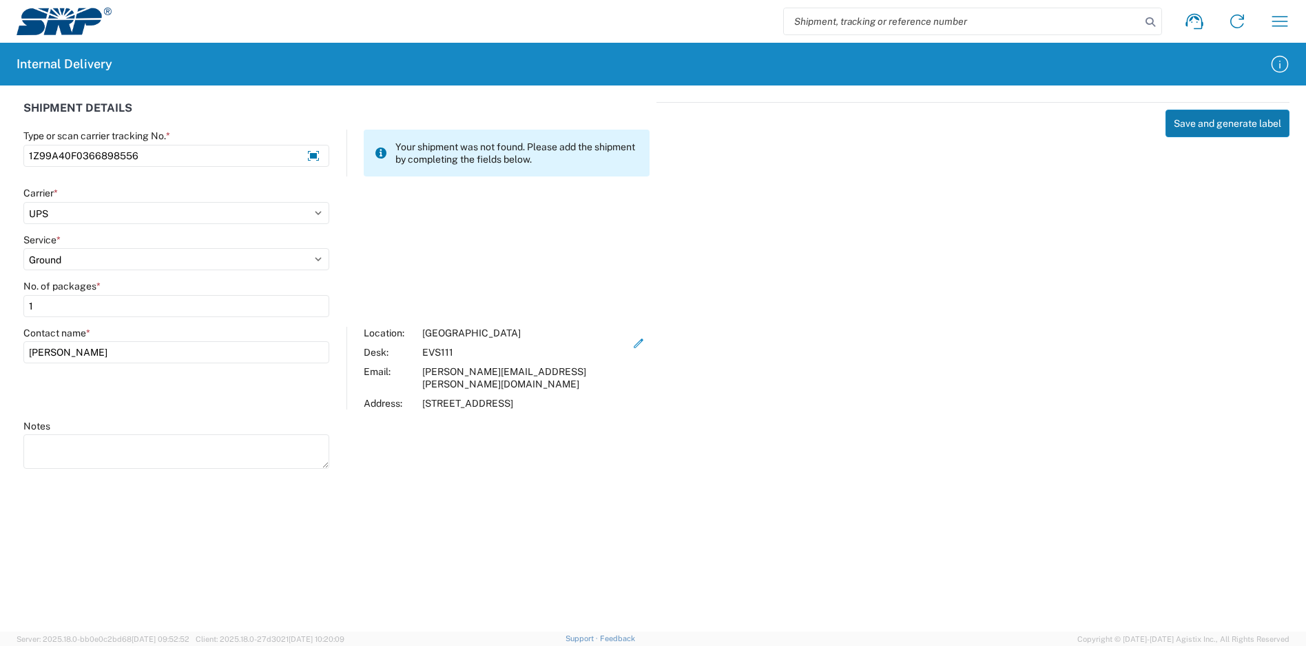
click at [1229, 130] on button "Save and generate label" at bounding box center [1228, 124] width 124 height 28
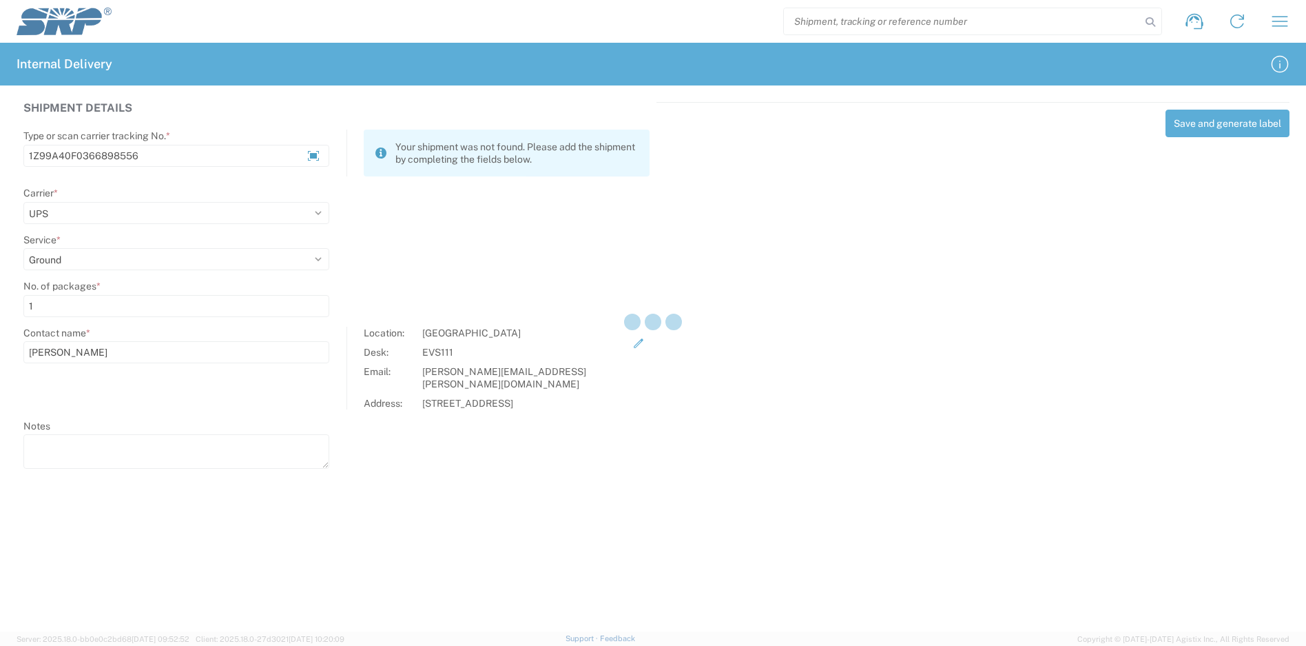
select select
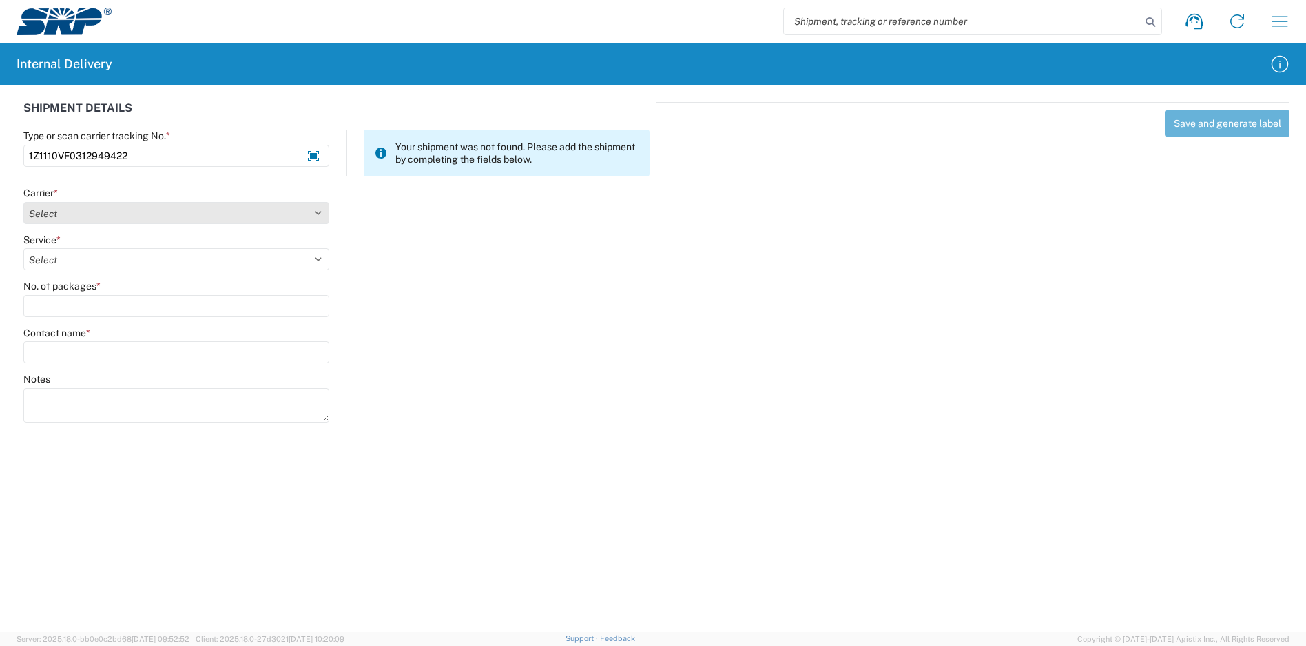
type input "1Z1110VF0312949422"
drag, startPoint x: 139, startPoint y: 209, endPoint x: 110, endPoint y: 214, distance: 29.2
click at [138, 209] on select "Select Amazon Logistics ATI Trucking BC Dimerco Logistics Empire Southwest FedE…" at bounding box center [176, 213] width 306 height 22
select select "12"
click at [23, 202] on select "Select Amazon Logistics ATI Trucking BC Dimerco Logistics Empire Southwest FedE…" at bounding box center [176, 213] width 306 height 22
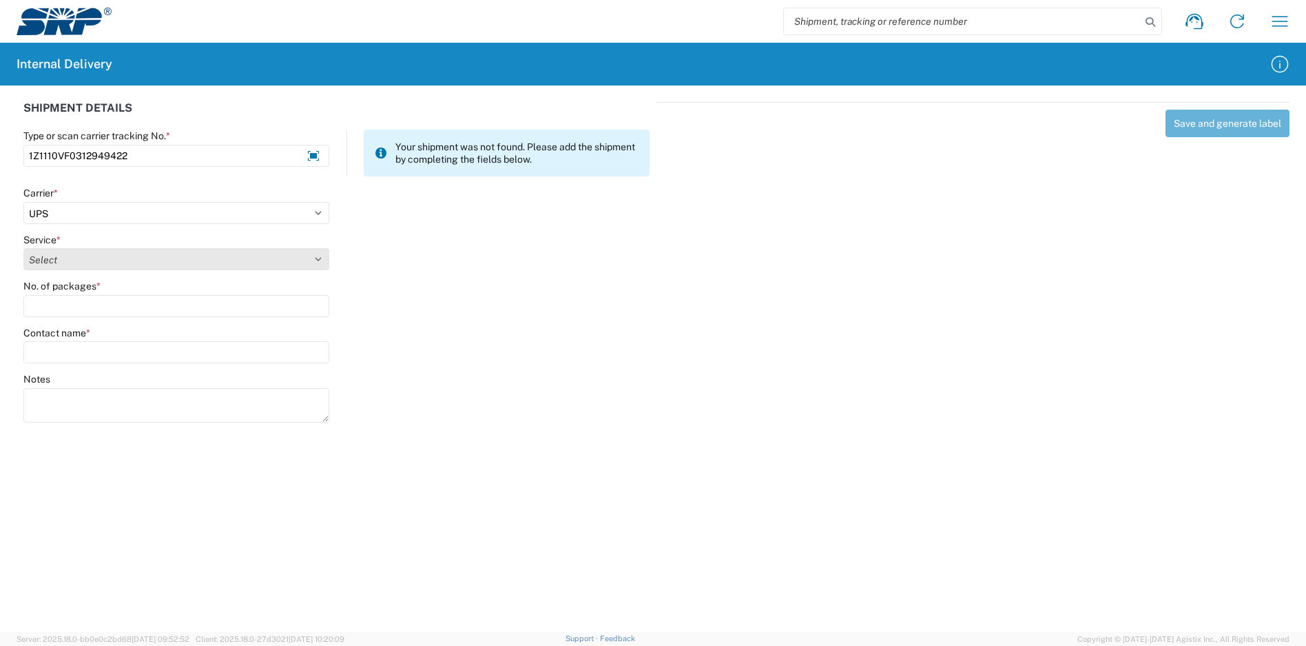
click at [74, 265] on select "Select" at bounding box center [176, 259] width 306 height 22
select select "43"
click at [23, 248] on select "Select 2nd Day Air 2nd Day Air A.M. 3 Day Select Basic BOUND PRINTED MATTER, UP…" at bounding box center [176, 259] width 306 height 22
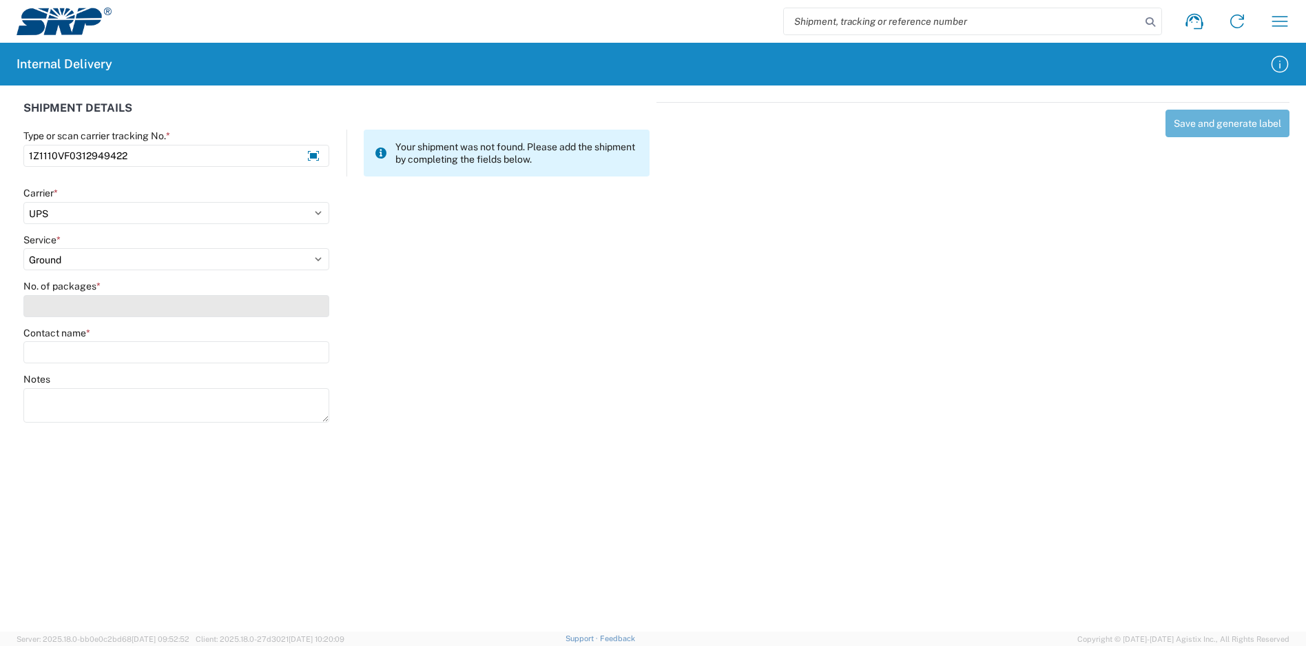
click at [79, 307] on input "No. of packages *" at bounding box center [176, 306] width 306 height 22
drag, startPoint x: 72, startPoint y: 311, endPoint x: 30, endPoint y: 309, distance: 42.1
click at [30, 309] on input "1" at bounding box center [176, 306] width 306 height 22
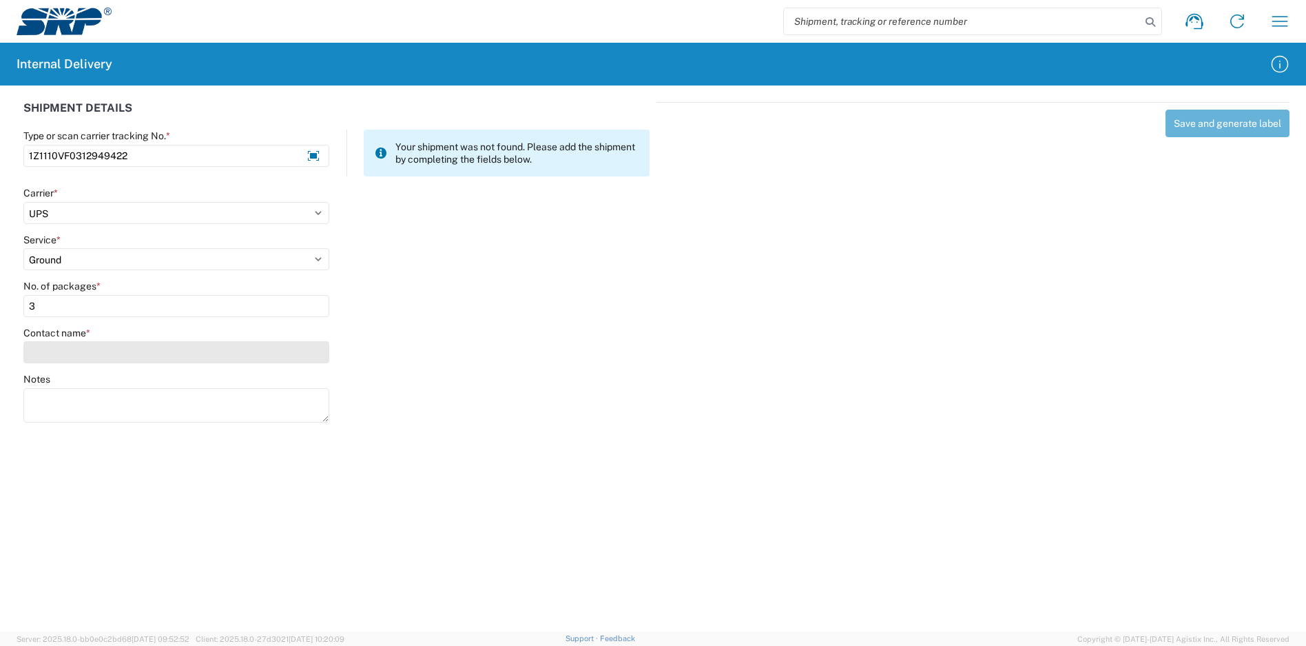
type input "3"
click at [46, 355] on input "Contact name *" at bounding box center [176, 352] width 306 height 22
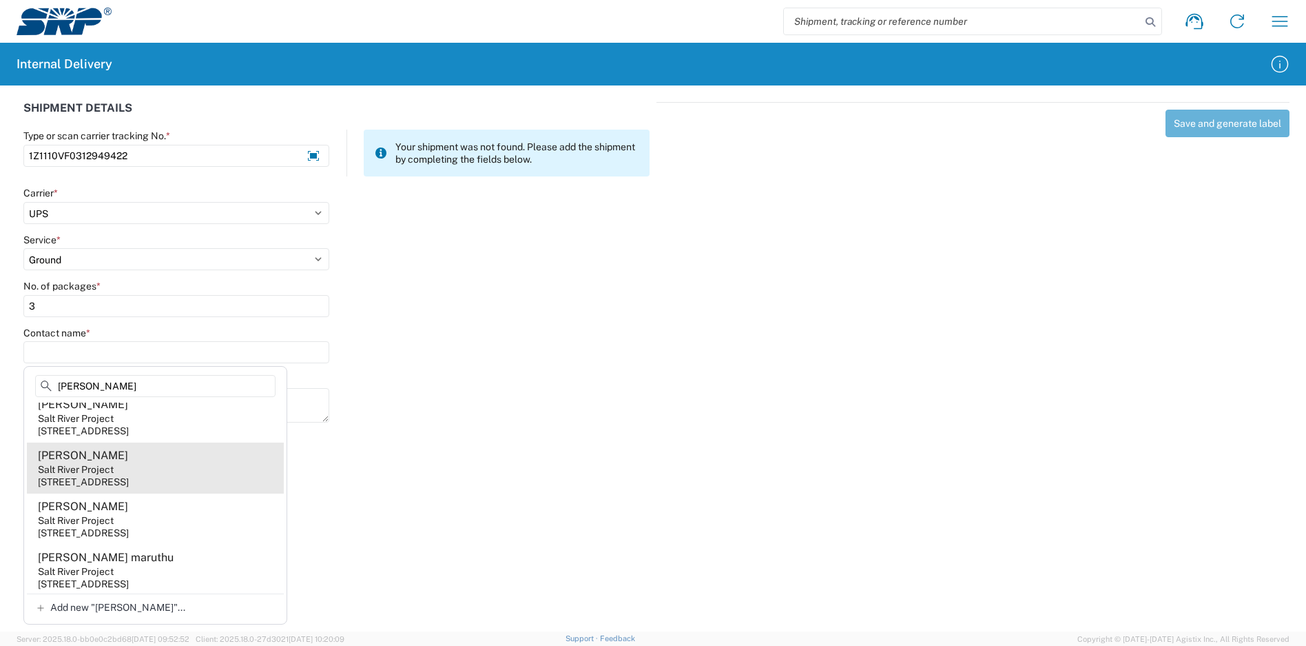
scroll to position [207, 0]
type input "ruth"
click at [169, 465] on agx-address-suggestion-item "Ruth Ann Ullery Salt River Project 1500 N Mill Ave, PAB358, Tempe, AZ, 85281, US" at bounding box center [155, 463] width 257 height 51
type input "Ruth Ann Ullery"
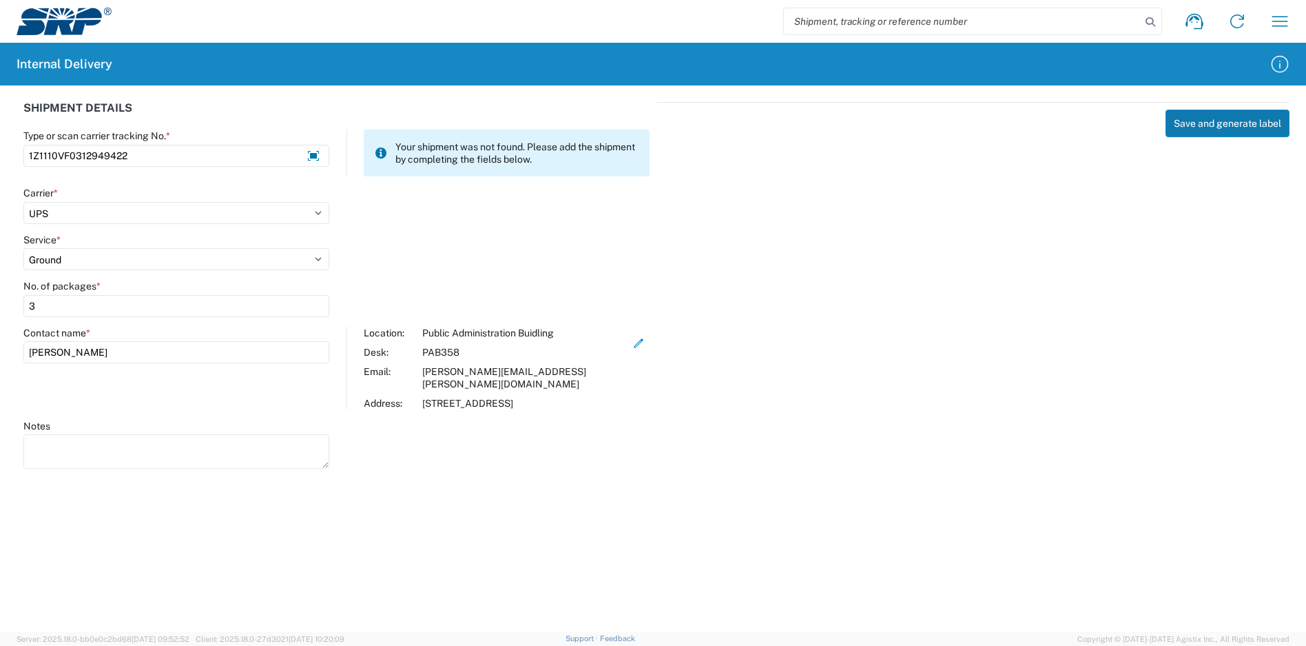
click at [1218, 125] on button "Save and generate label" at bounding box center [1228, 124] width 124 height 28
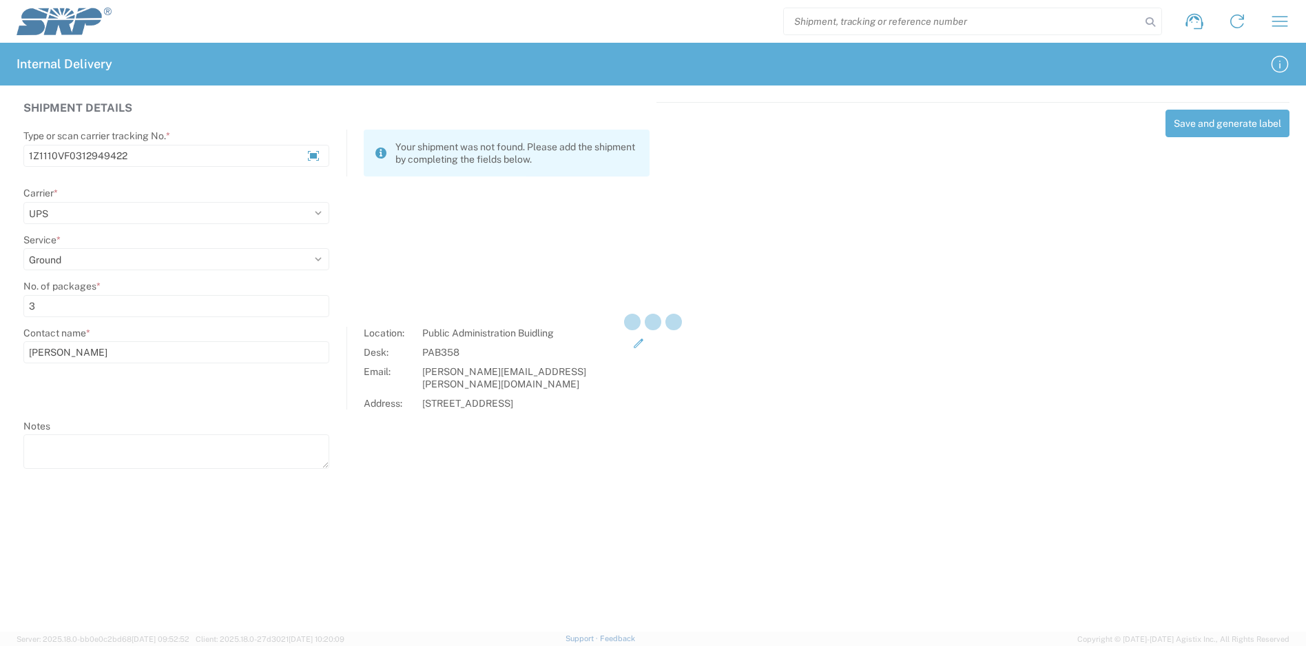
select select
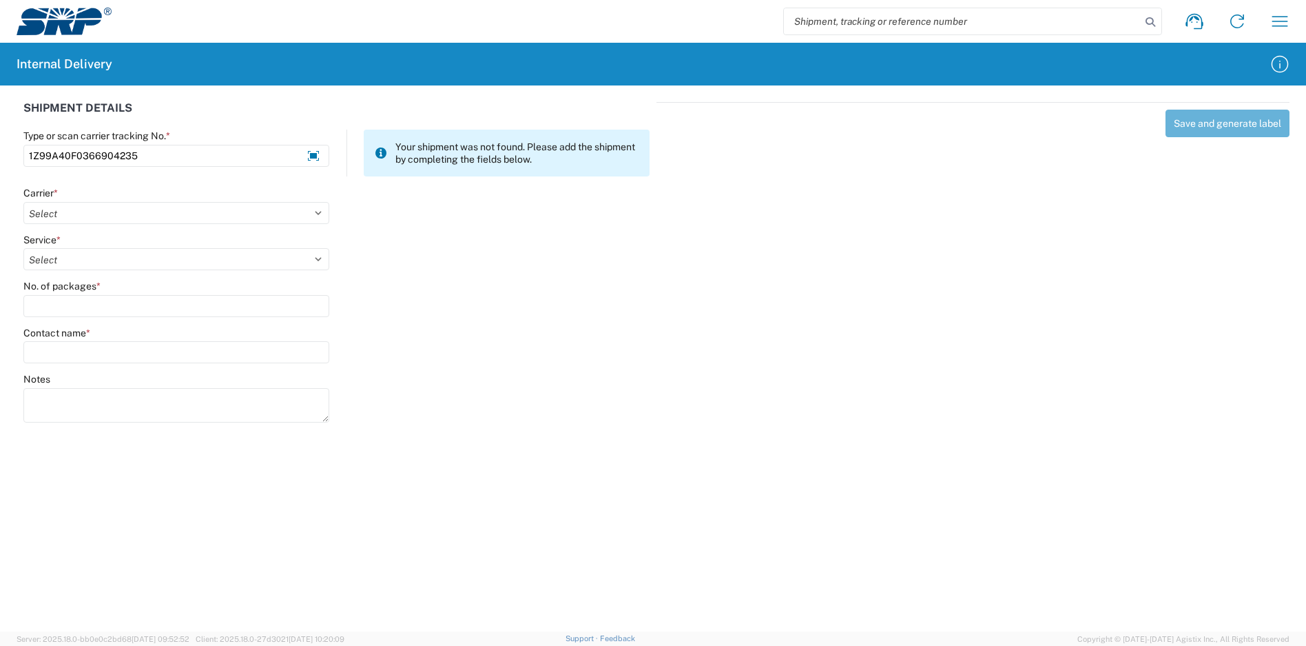
type input "1Z99A40F0366904235"
click at [150, 229] on agx-form-control-wrapper-v2 "Carrier * Select Amazon Logistics ATI Trucking BC Dimerco Logistics Empire Sout…" at bounding box center [177, 210] width 320 height 47
click at [156, 215] on select "Select Amazon Logistics ATI Trucking BC Dimerco Logistics Empire Southwest FedE…" at bounding box center [176, 213] width 306 height 22
select select "12"
click at [23, 202] on select "Select Amazon Logistics ATI Trucking BC Dimerco Logistics Empire Southwest FedE…" at bounding box center [176, 213] width 306 height 22
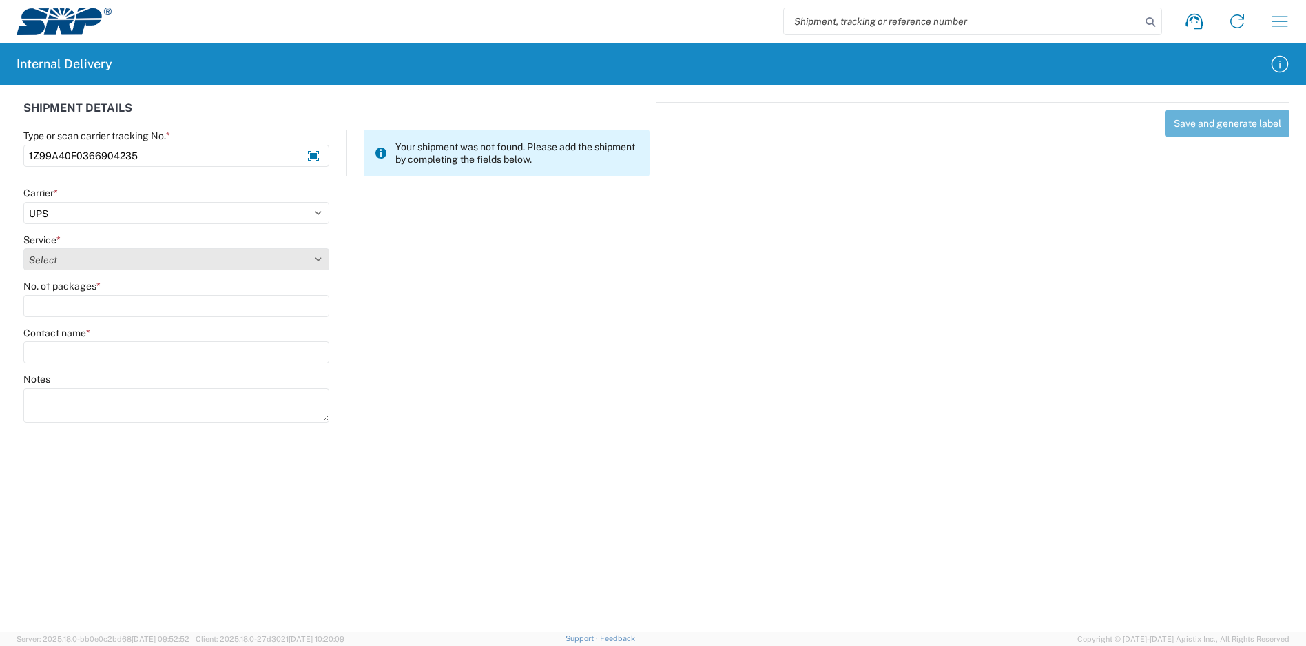
click at [85, 256] on select "Select 2nd Day Air 2nd Day Air A.M. 3 Day Select Basic BOUND PRINTED MATTER, UP…" at bounding box center [176, 259] width 306 height 22
select select "43"
click at [23, 248] on select "Select 2nd Day Air 2nd Day Air A.M. 3 Day Select Basic BOUND PRINTED MATTER, UP…" at bounding box center [176, 259] width 306 height 22
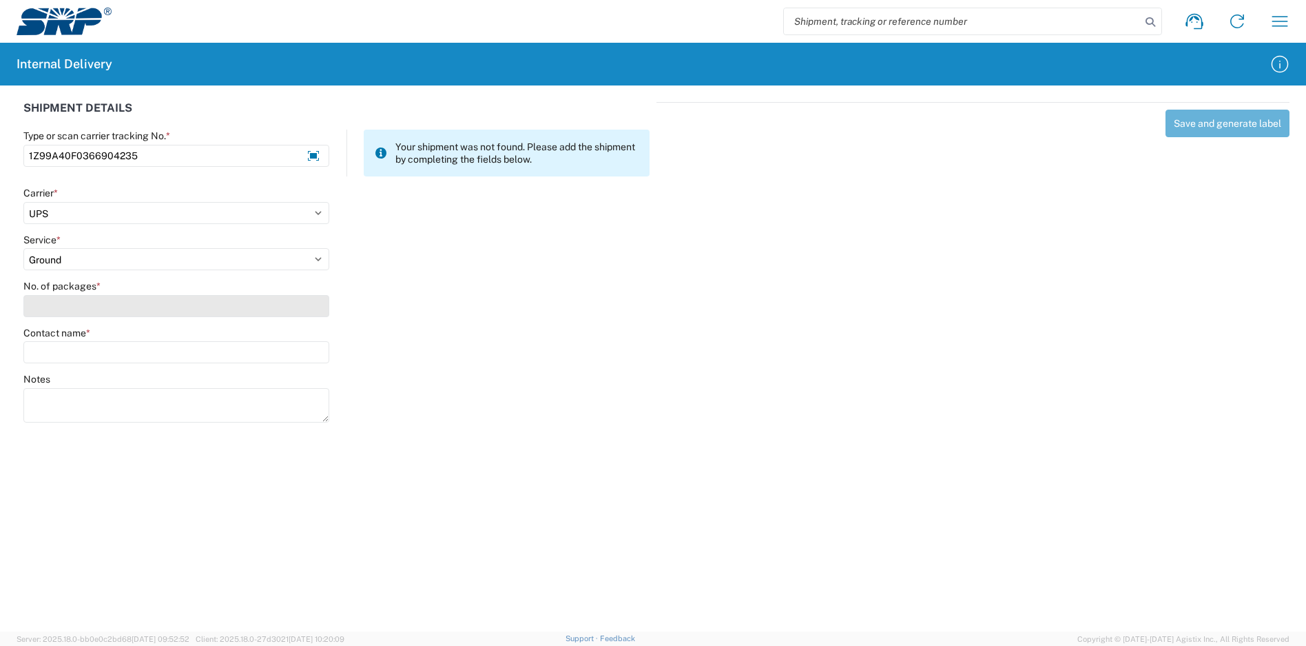
click at [88, 308] on input "No. of packages *" at bounding box center [176, 306] width 306 height 22
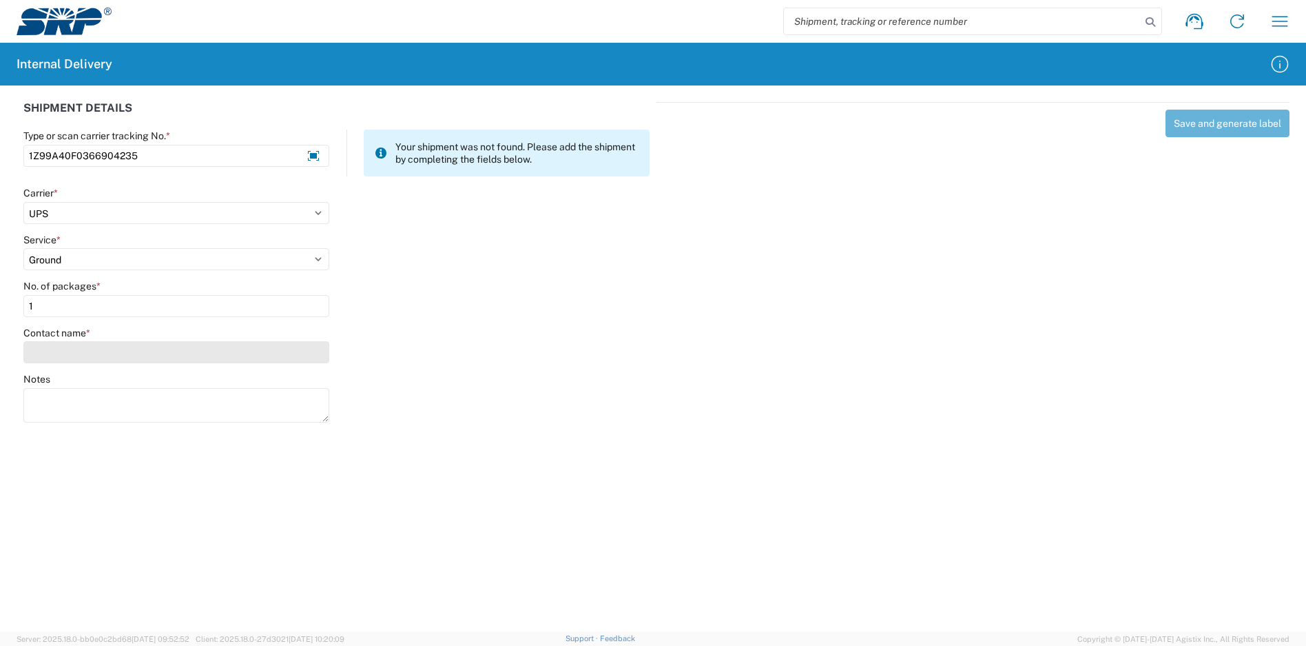
type input "1"
click at [96, 356] on input "Contact name *" at bounding box center [176, 352] width 306 height 22
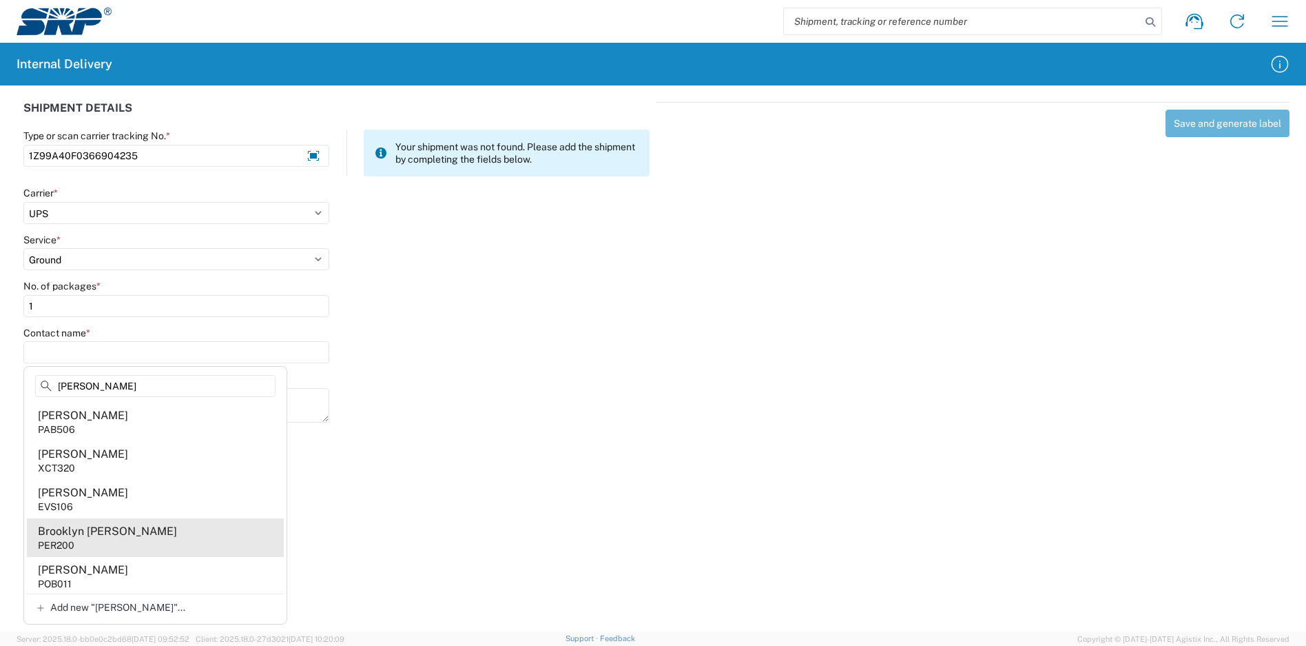
type input "chavez"
click at [115, 532] on div "Brooklyn Chavez" at bounding box center [107, 531] width 139 height 15
type input "Brooklyn Chavez"
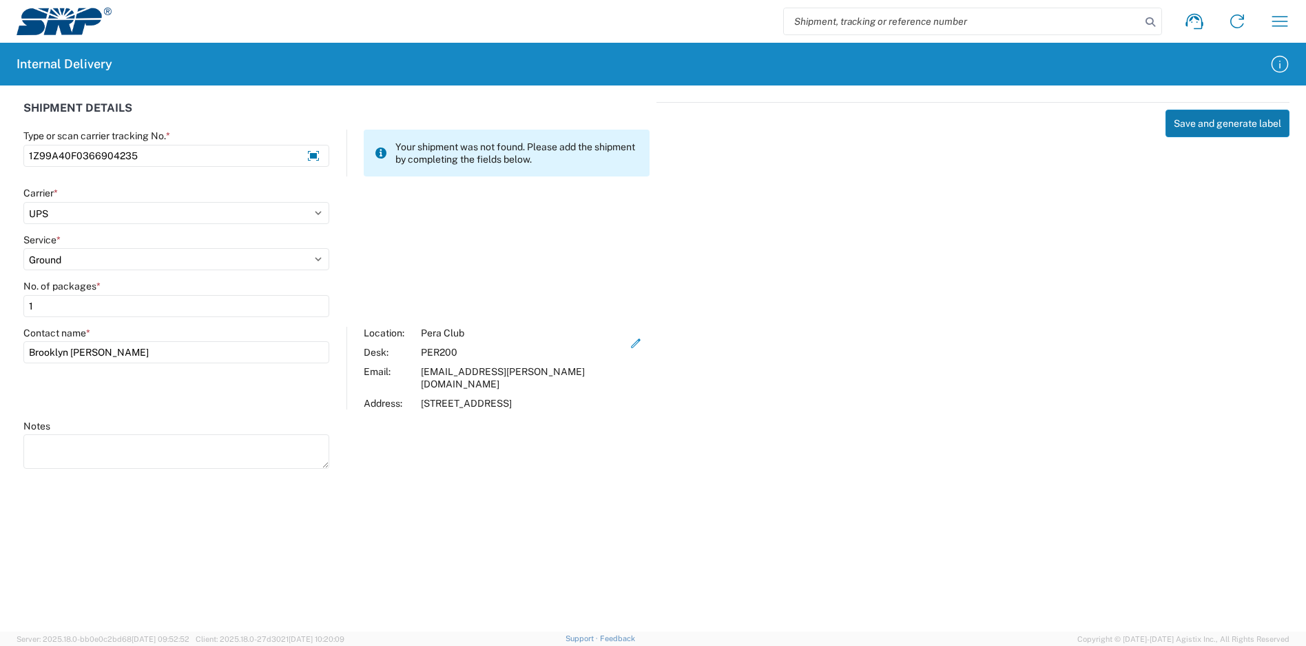
click at [1209, 131] on button "Save and generate label" at bounding box center [1228, 124] width 124 height 28
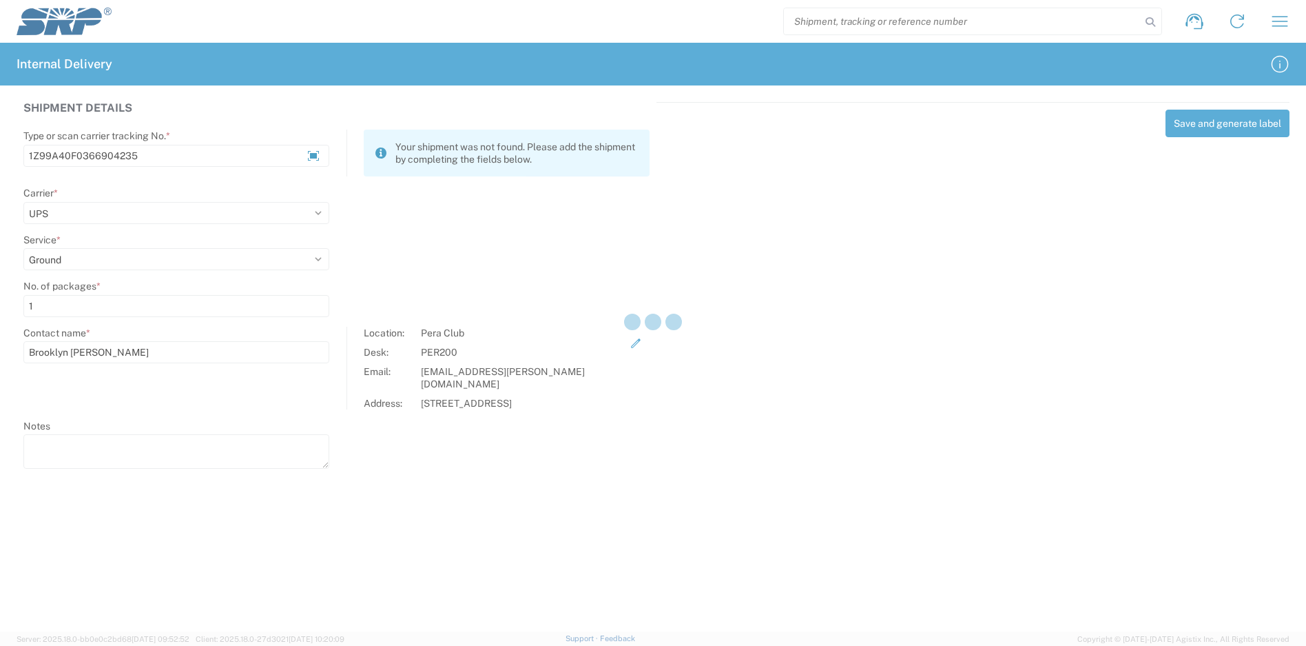
select select
